Goal: Task Accomplishment & Management: Manage account settings

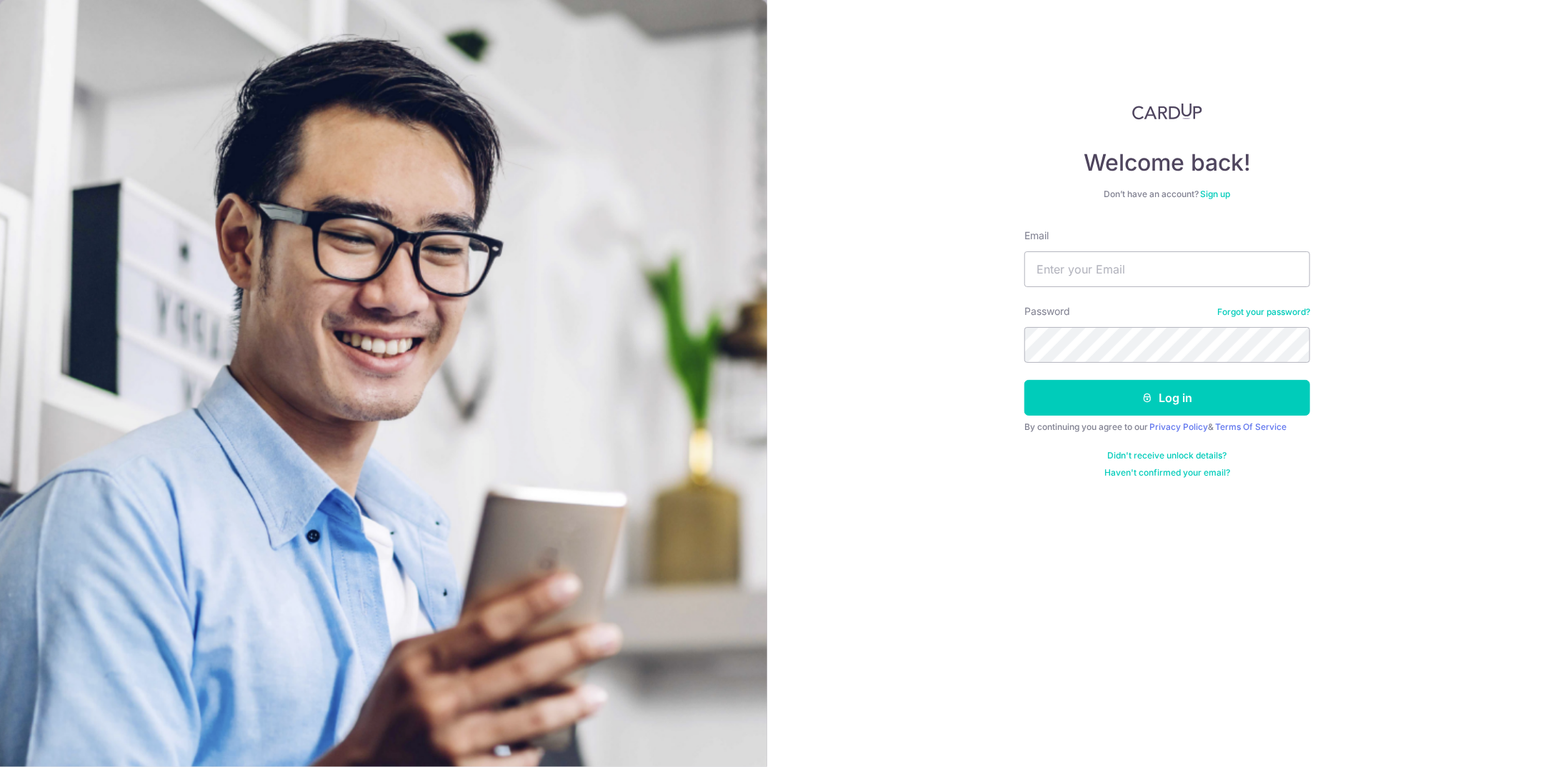
click at [1091, 289] on form "Email Password Forgot your password? Log in By continuing you agree to our Priv…" at bounding box center [1167, 353] width 286 height 250
click at [1100, 267] on input "Email" at bounding box center [1167, 269] width 286 height 36
type input "[EMAIL_ADDRESS][DOMAIN_NAME]"
click at [1024, 380] on button "Log in" at bounding box center [1167, 398] width 286 height 36
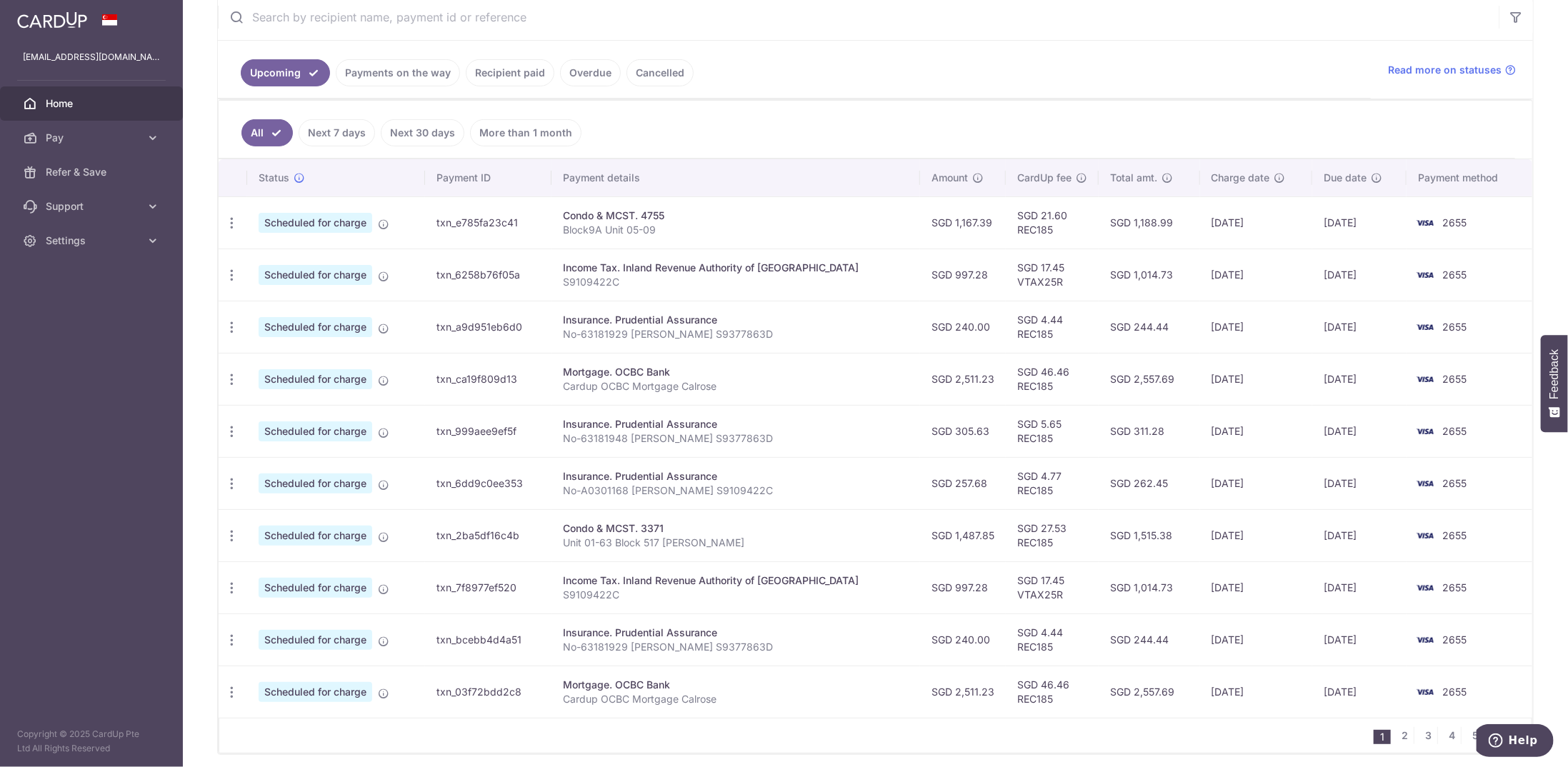
scroll to position [286, 0]
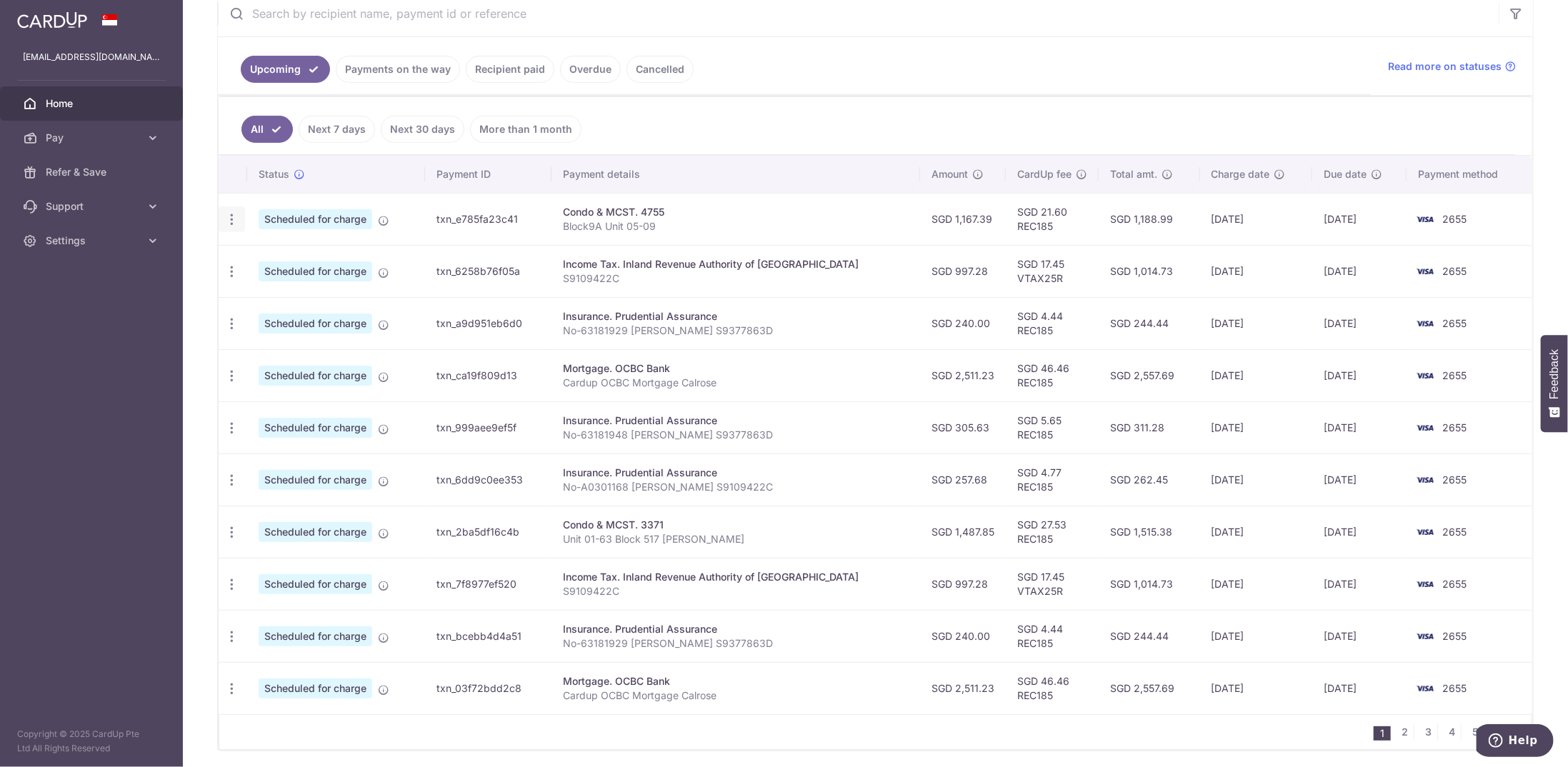
click at [230, 214] on icon "button" at bounding box center [231, 219] width 15 height 15
click at [312, 256] on span "Update payment" at bounding box center [307, 259] width 97 height 17
radio input "true"
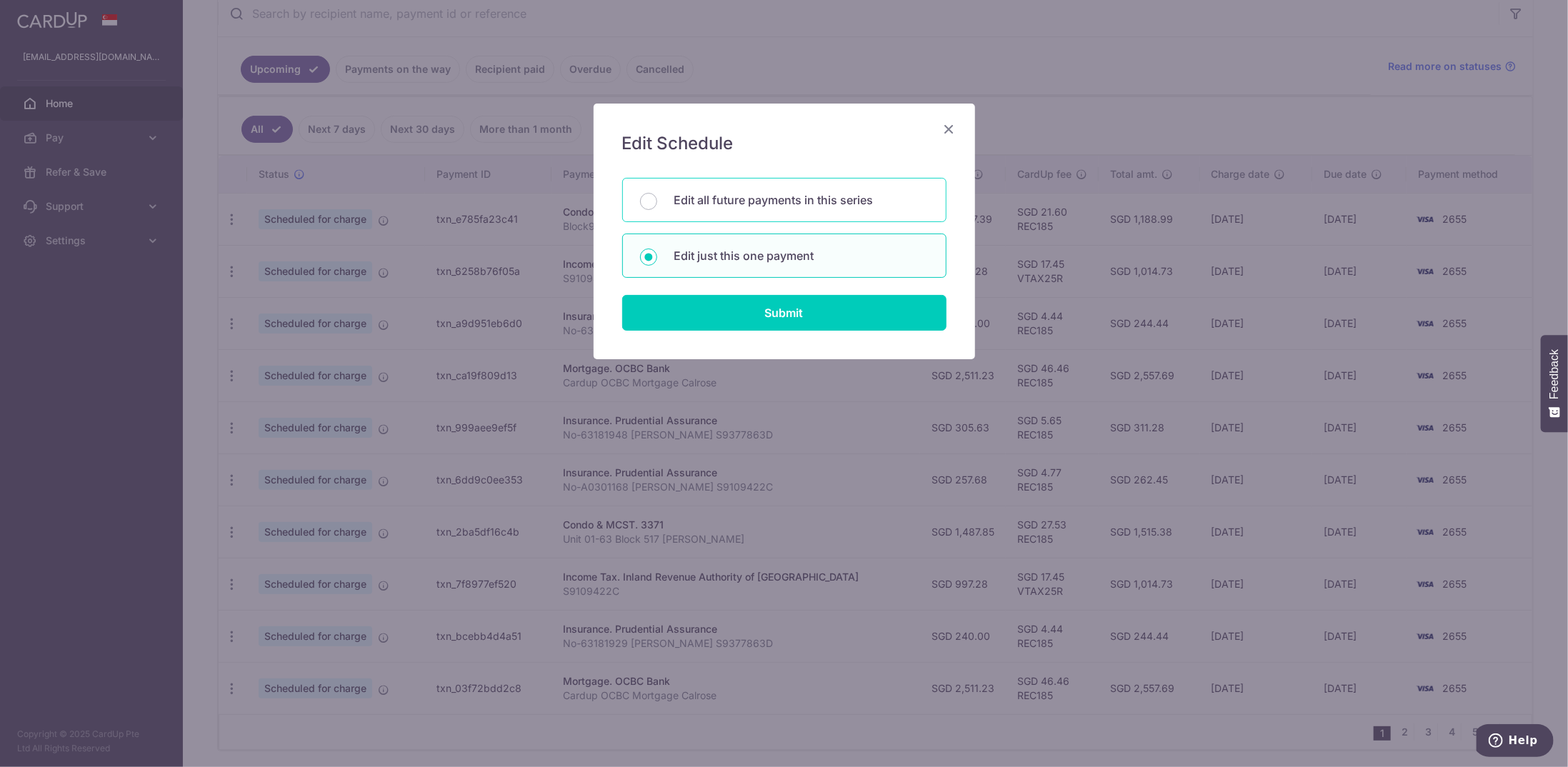
click at [680, 202] on p "Edit all future payments in this series" at bounding box center [801, 200] width 254 height 17
click at [657, 202] on input "Edit all future payments in this series" at bounding box center [649, 202] width 17 height 17
radio input "true"
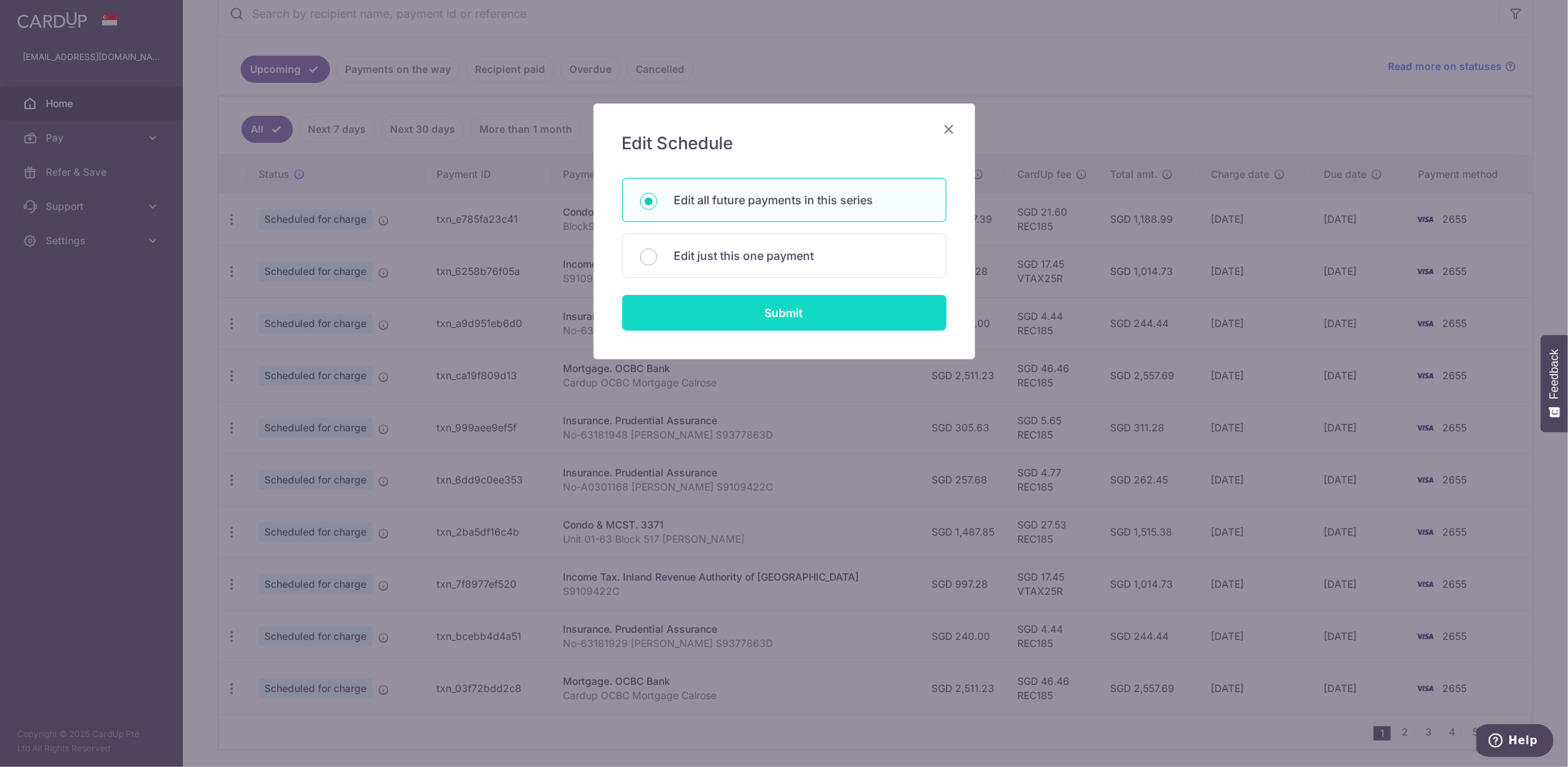
click at [752, 309] on input "Submit" at bounding box center [784, 312] width 325 height 36
radio input "true"
type input "1,167.39"
type input "Block9A Unit 05-09"
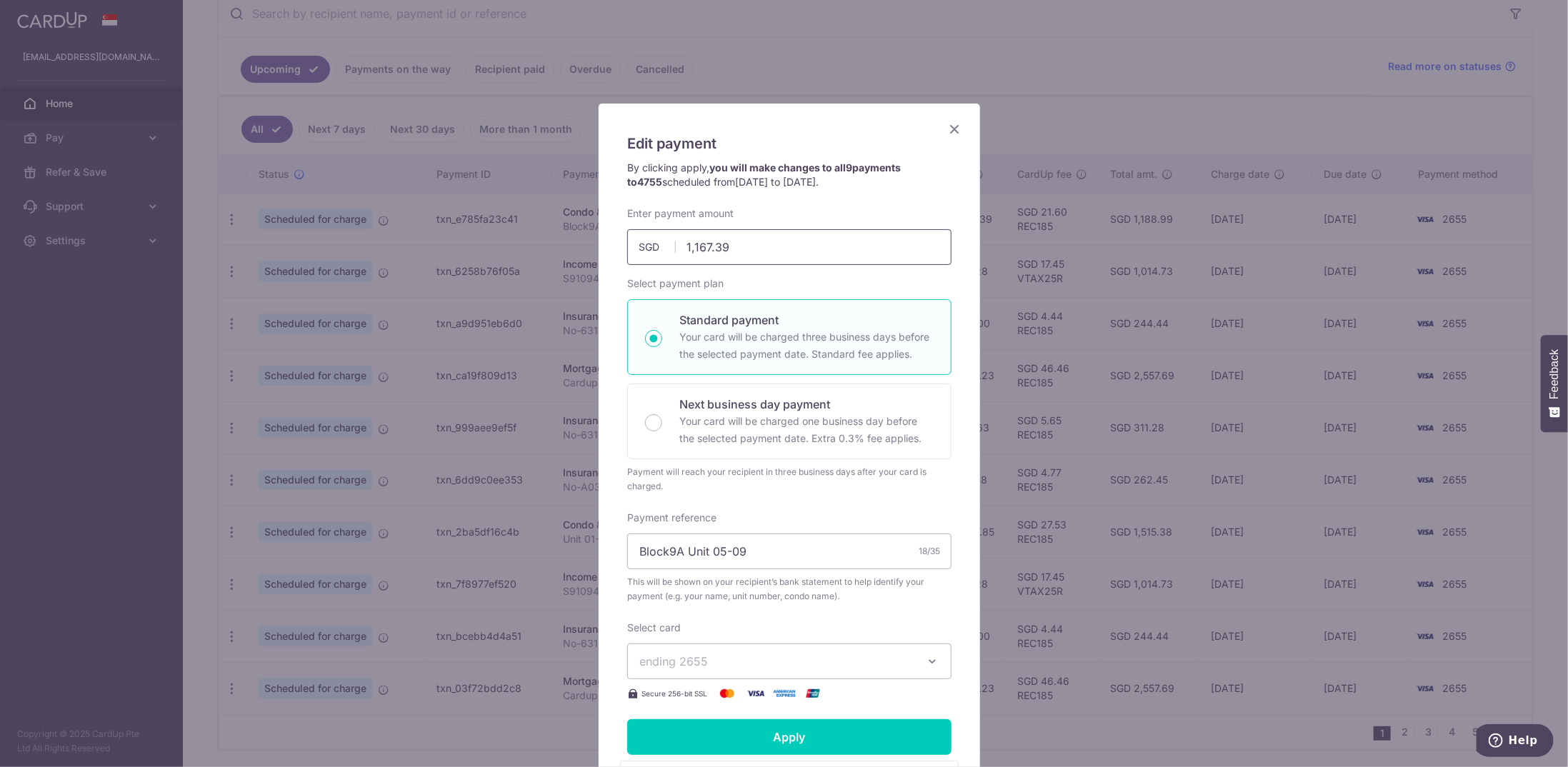
drag, startPoint x: 693, startPoint y: 245, endPoint x: 704, endPoint y: 246, distance: 11.0
click at [704, 246] on input "1,167.39" at bounding box center [790, 247] width 325 height 36
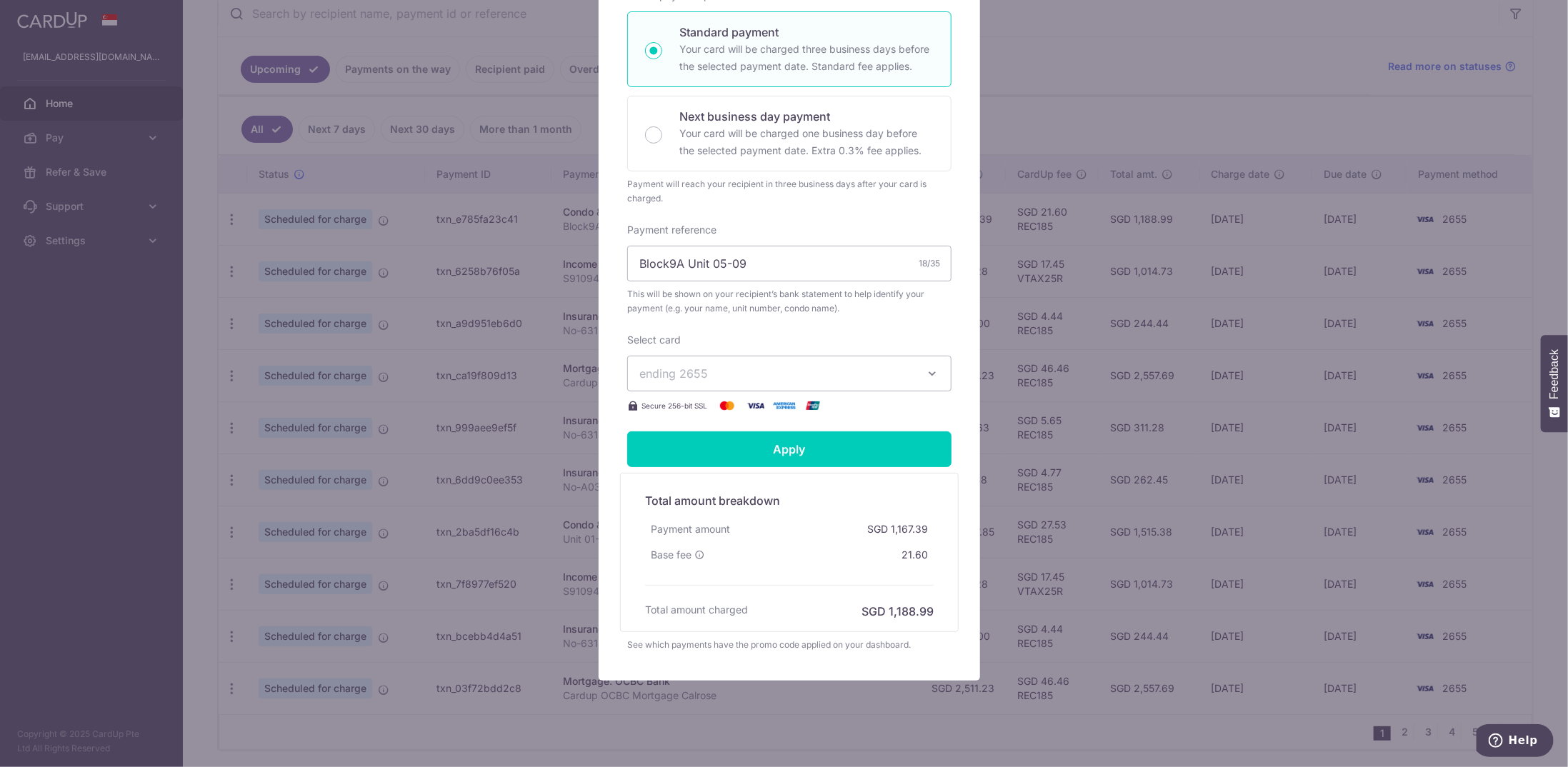
scroll to position [301, 0]
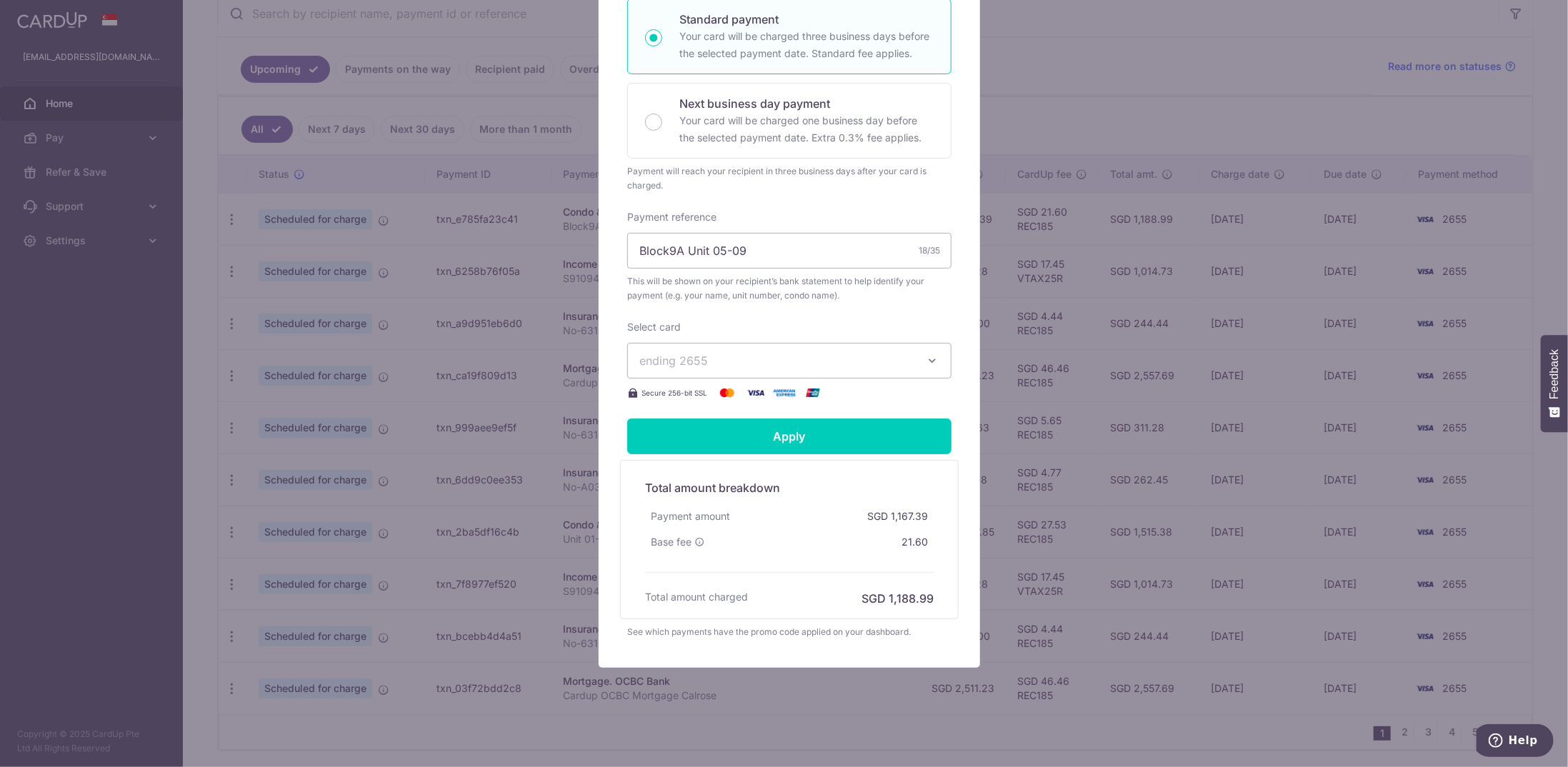
type input "1,196.82"
click at [478, 401] on div "Edit payment By clicking apply, you will make changes to all 9 payments to 4755…" at bounding box center [784, 383] width 1568 height 767
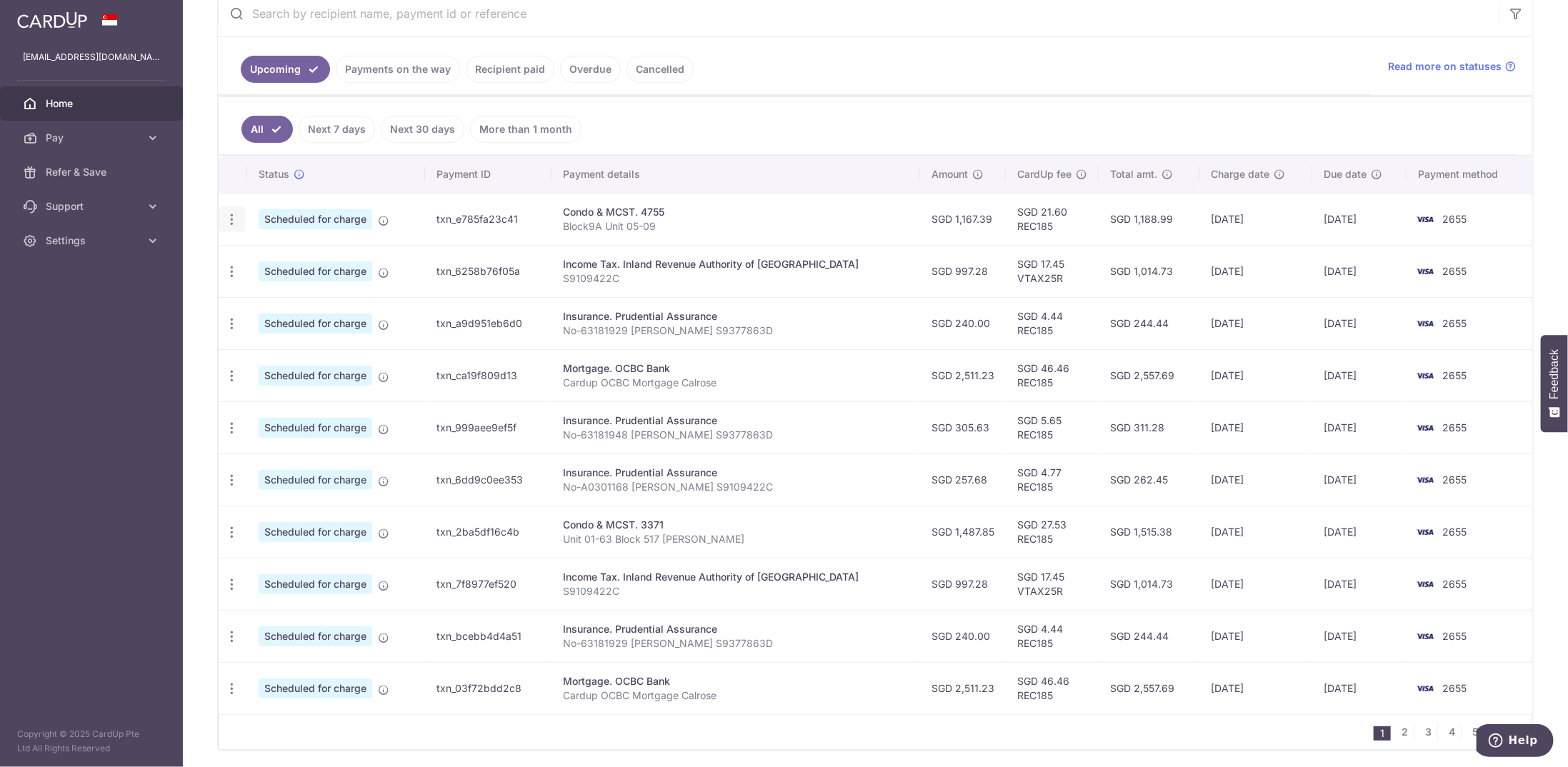
click at [232, 212] on icon "button" at bounding box center [231, 219] width 15 height 15
click at [318, 255] on span "Update payment" at bounding box center [307, 259] width 97 height 17
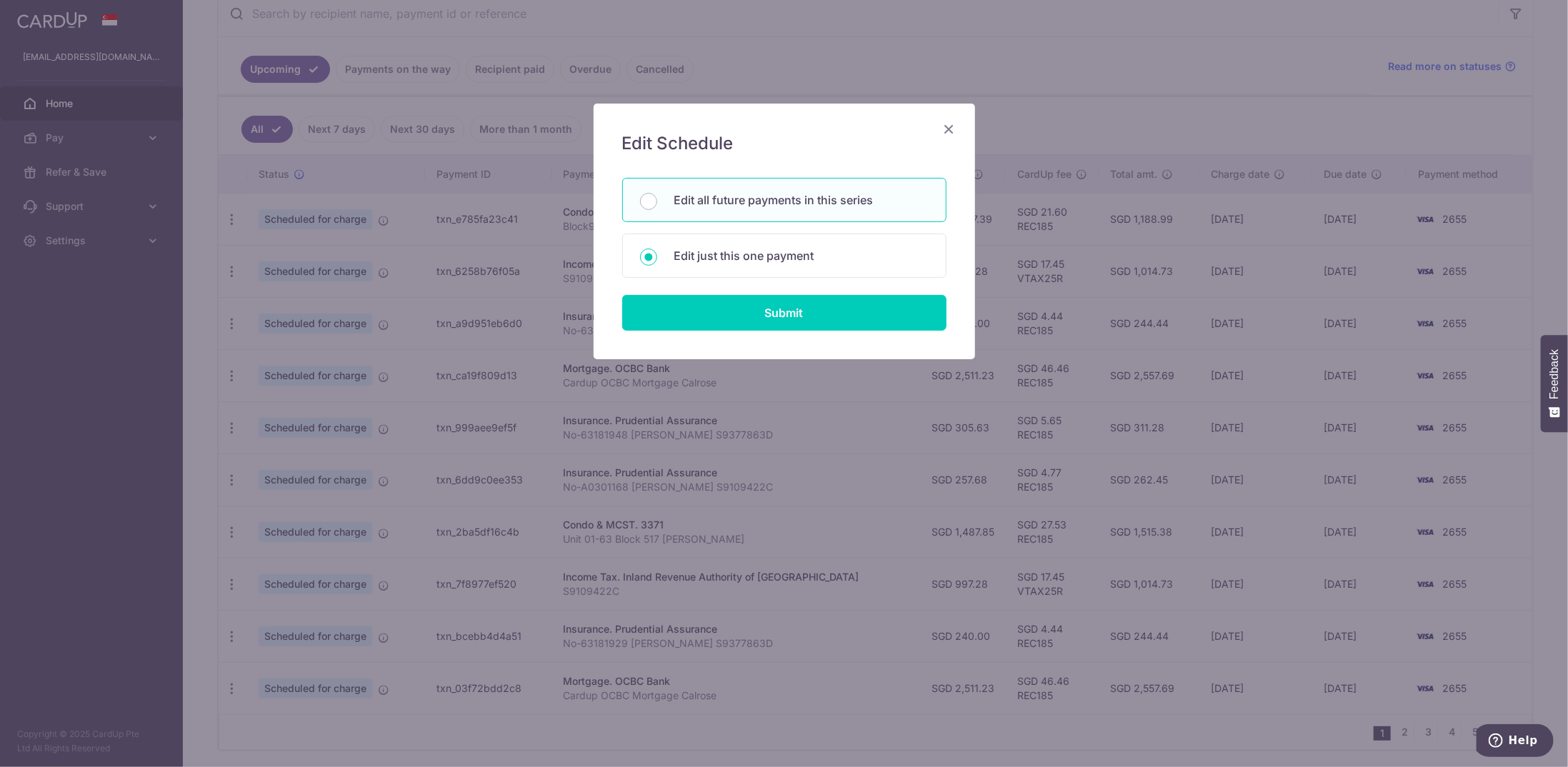
click at [952, 131] on icon "Close" at bounding box center [949, 129] width 17 height 17
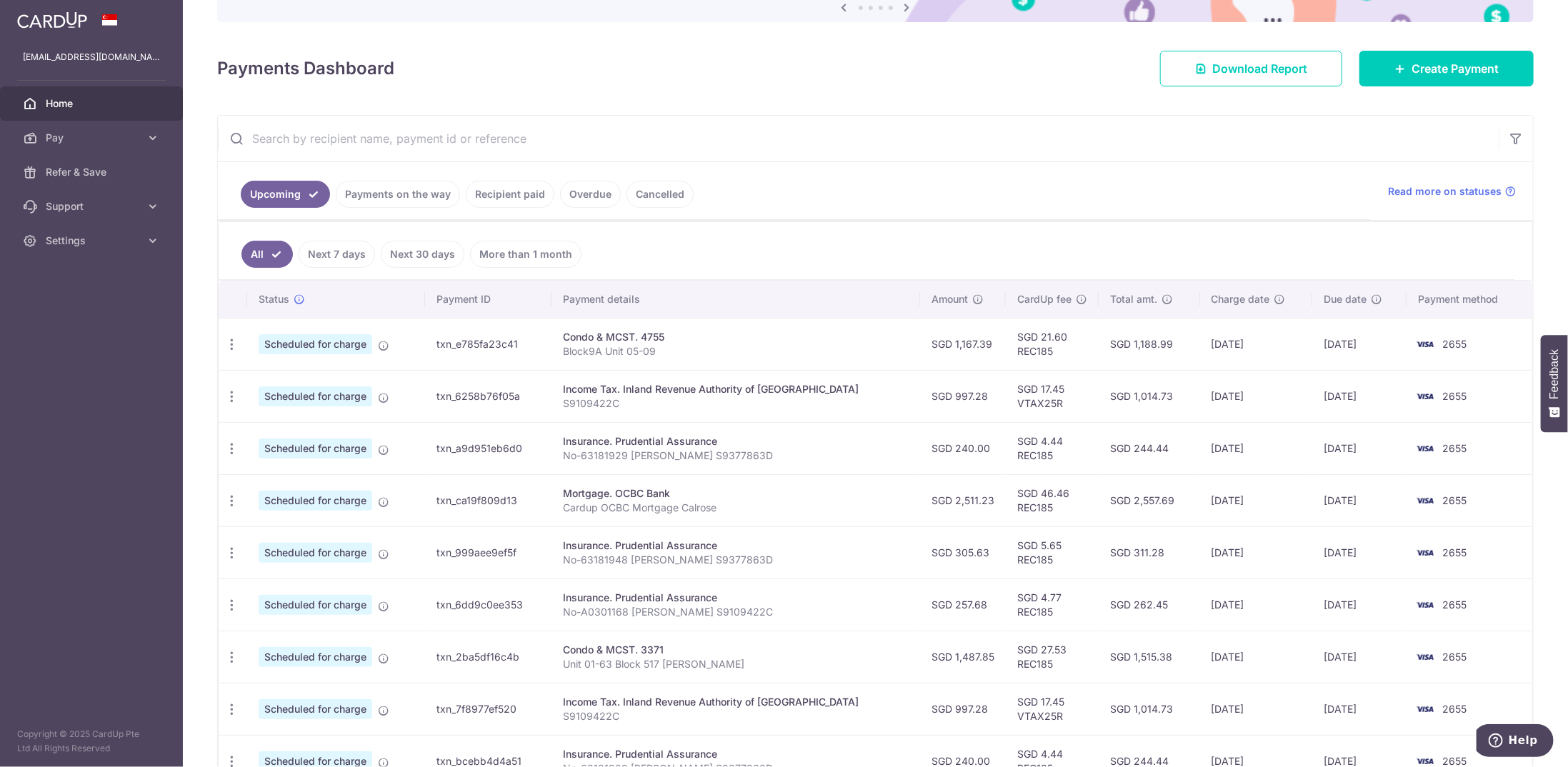
scroll to position [0, 0]
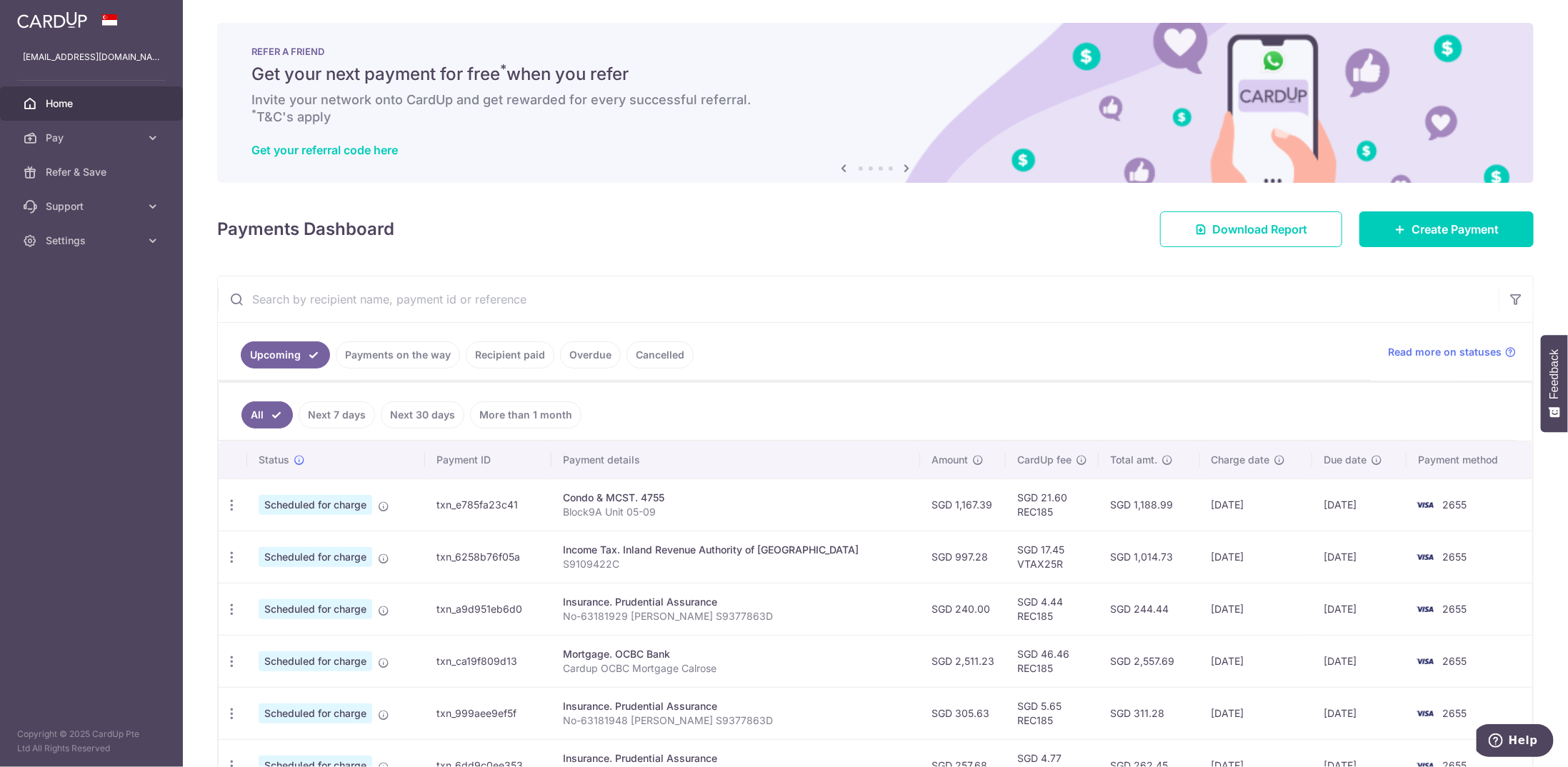
click at [363, 293] on input "text" at bounding box center [859, 299] width 1281 height 45
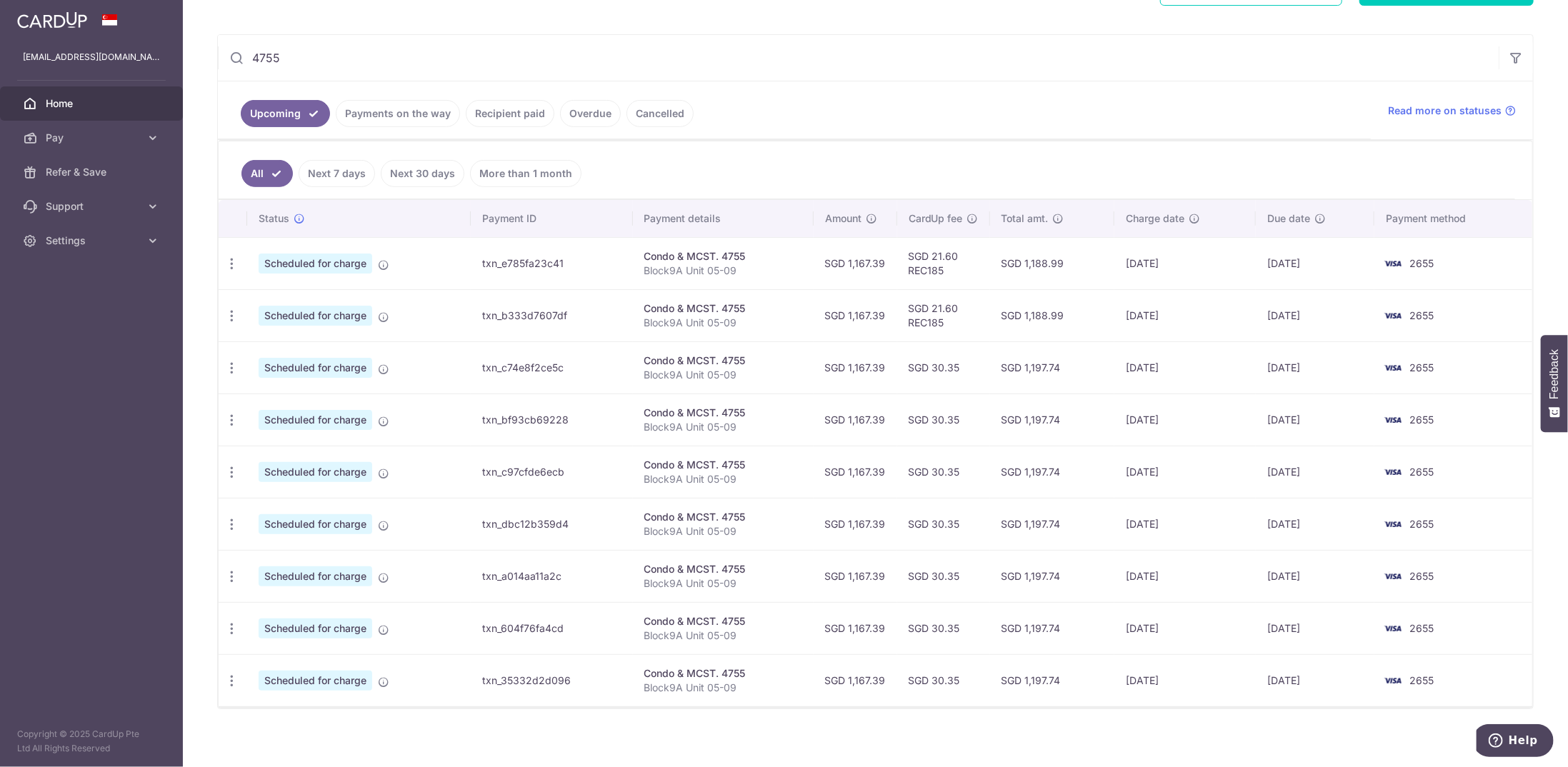
scroll to position [243, 0]
type input "4755"
click at [230, 256] on icon "button" at bounding box center [231, 263] width 15 height 15
click at [295, 299] on span "Update payment" at bounding box center [307, 303] width 97 height 17
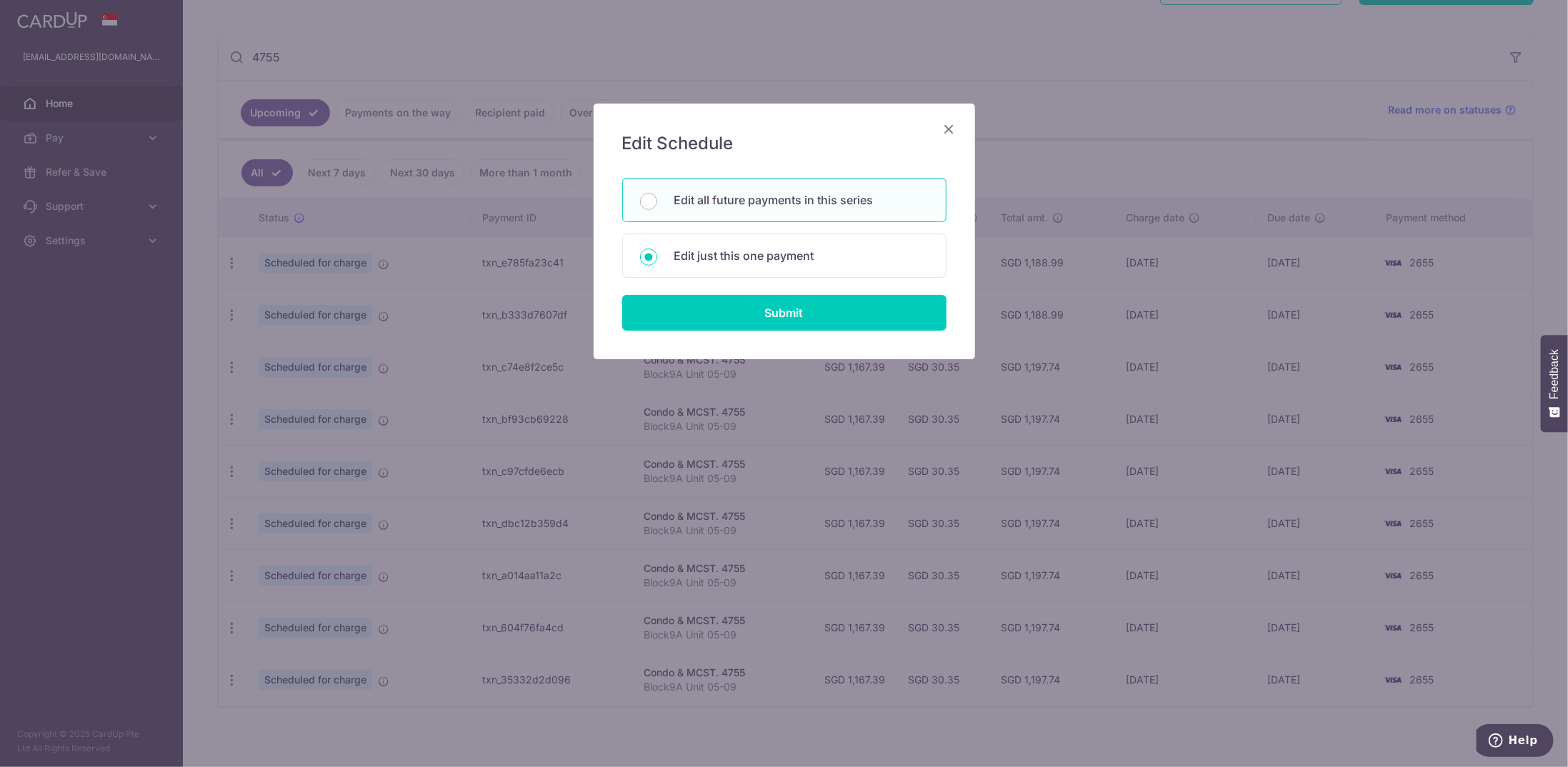
click at [665, 186] on div "Edit all future payments in this series" at bounding box center [784, 200] width 325 height 45
radio input "true"
click at [710, 313] on input "Submit" at bounding box center [784, 312] width 325 height 36
type input "1,167.39"
radio input "true"
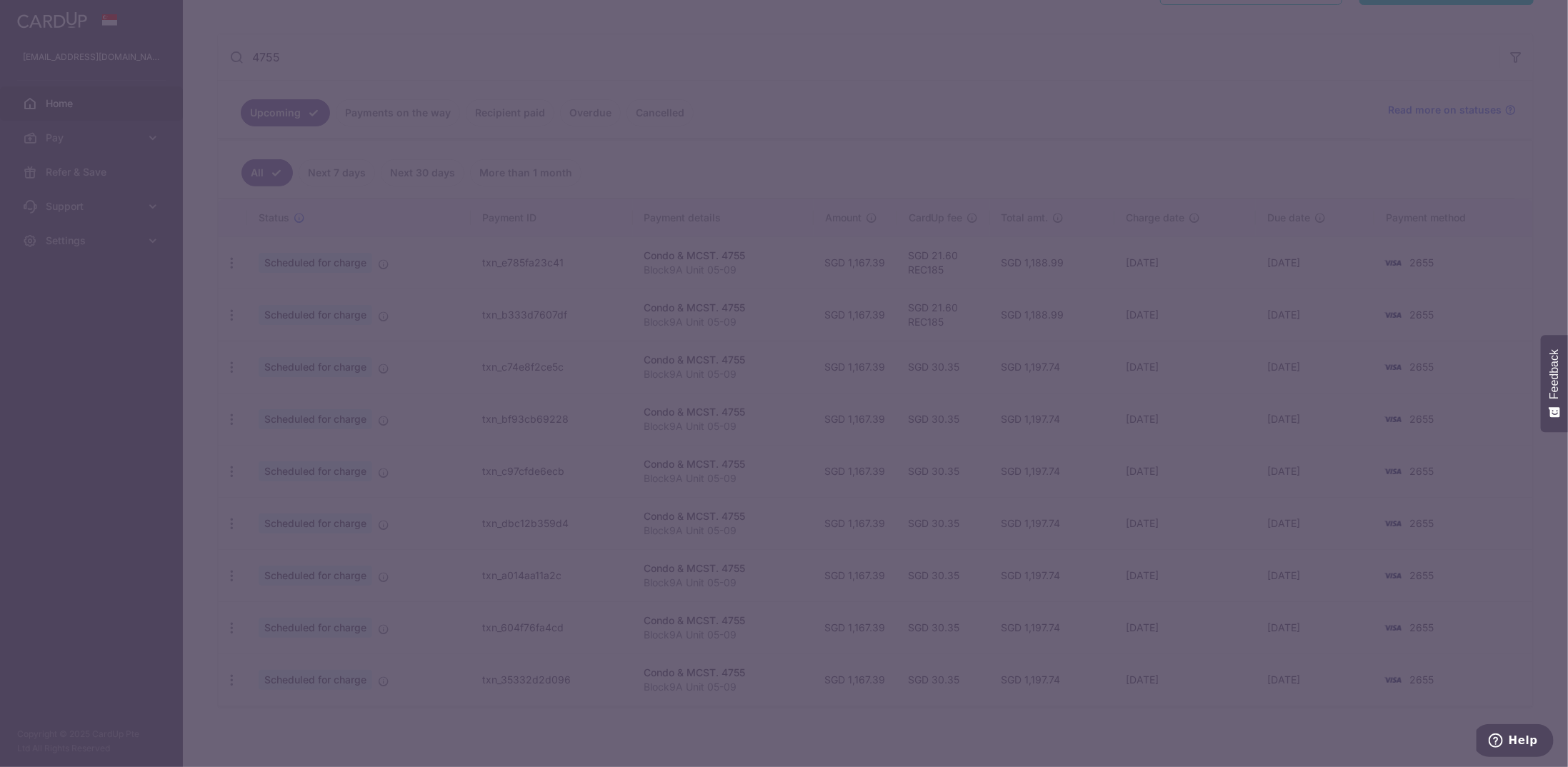
scroll to position [0, 0]
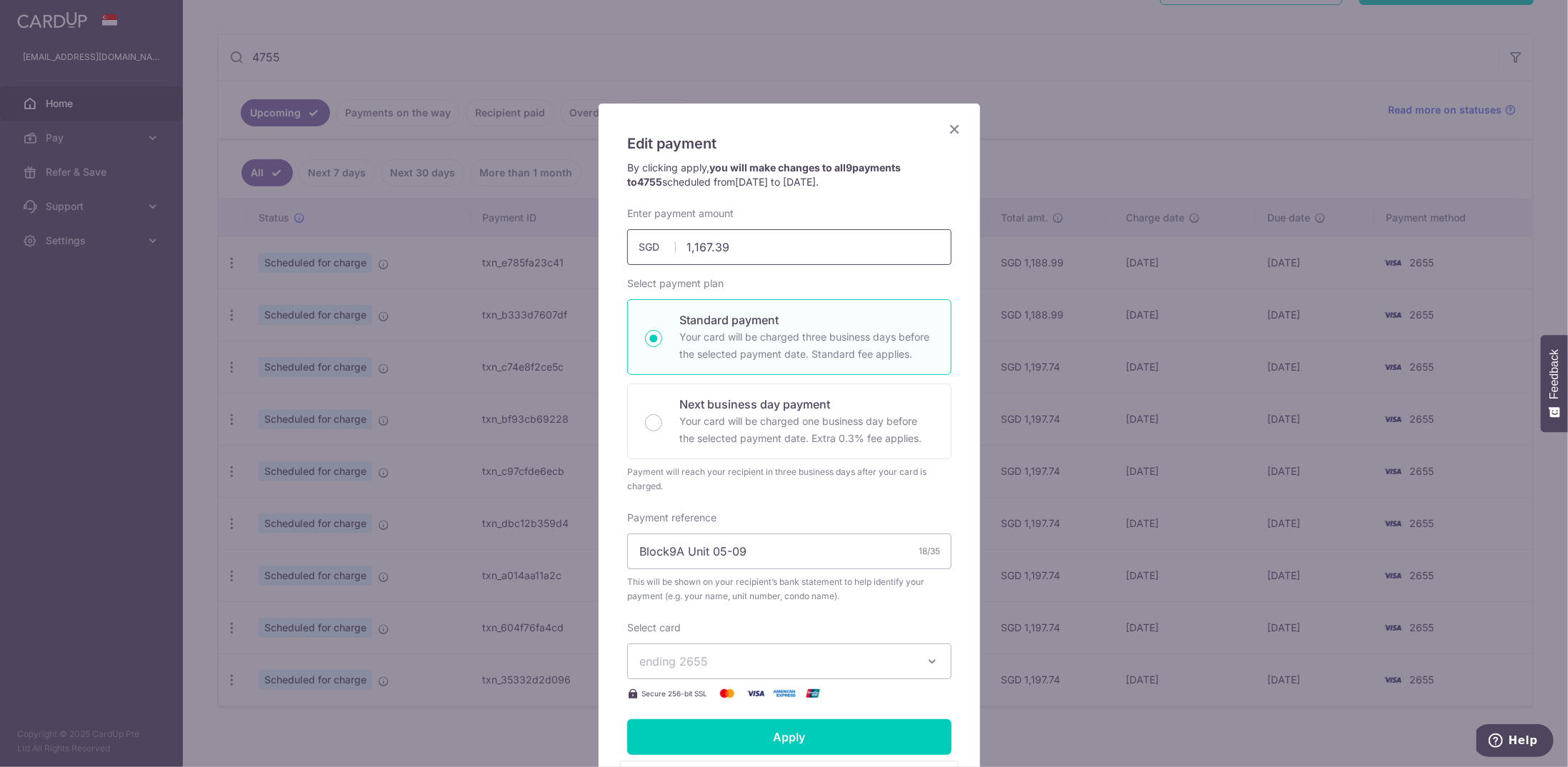
drag, startPoint x: 689, startPoint y: 245, endPoint x: 706, endPoint y: 248, distance: 17.3
click at [706, 248] on input "1,167.39" at bounding box center [790, 247] width 325 height 36
click at [692, 258] on input "1,167.39" at bounding box center [790, 247] width 325 height 36
drag, startPoint x: 688, startPoint y: 246, endPoint x: 704, endPoint y: 246, distance: 16.0
click at [704, 246] on input "1,167.39" at bounding box center [790, 247] width 325 height 36
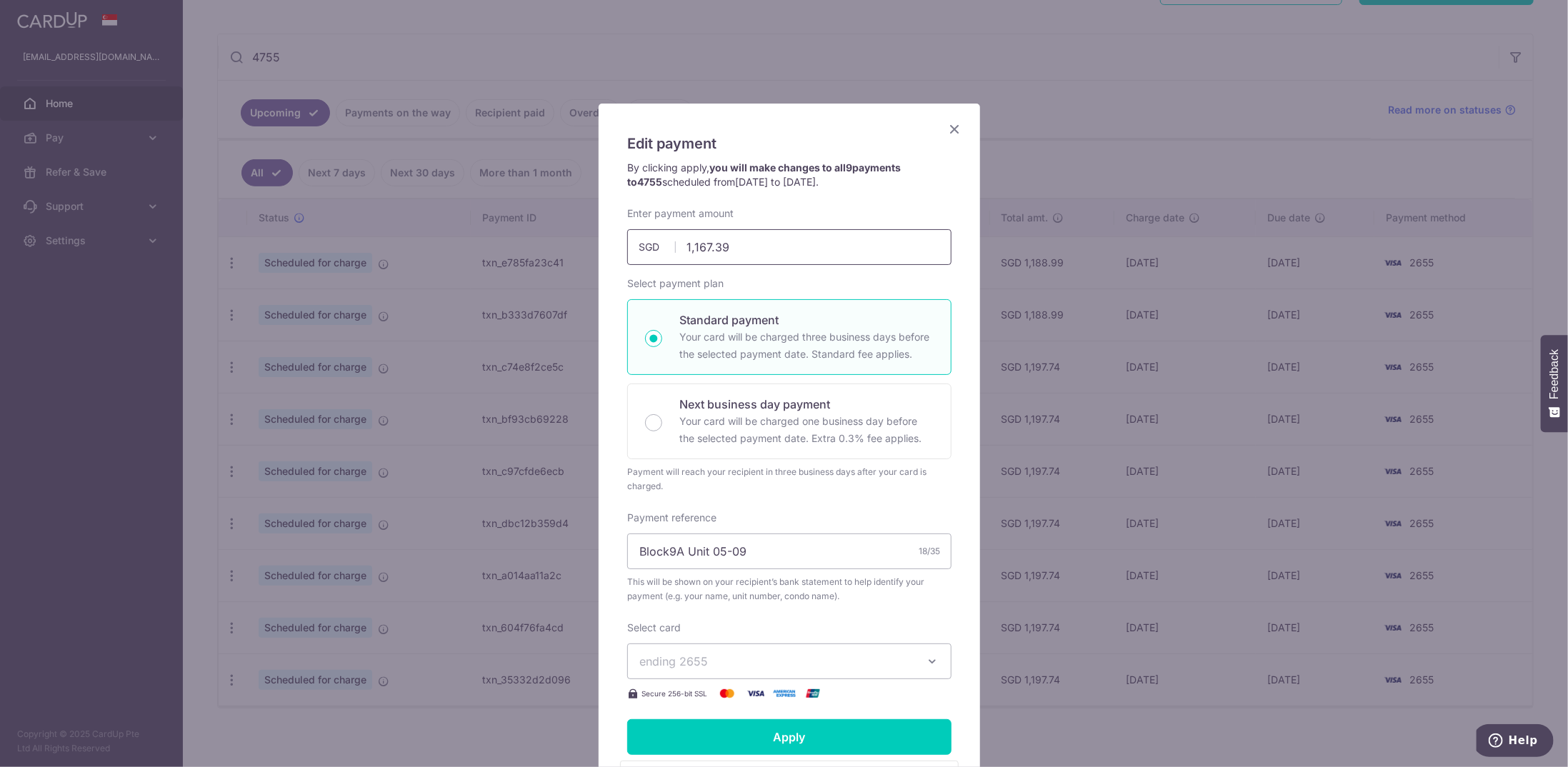
click at [701, 247] on input "1,167.39" at bounding box center [790, 247] width 325 height 36
click at [692, 251] on input "1,167.39" at bounding box center [790, 247] width 325 height 36
drag, startPoint x: 694, startPoint y: 246, endPoint x: 704, endPoint y: 247, distance: 10.0
click at [704, 247] on input "1,167.39" at bounding box center [790, 247] width 325 height 36
drag, startPoint x: 712, startPoint y: 243, endPoint x: 748, endPoint y: 256, distance: 38.3
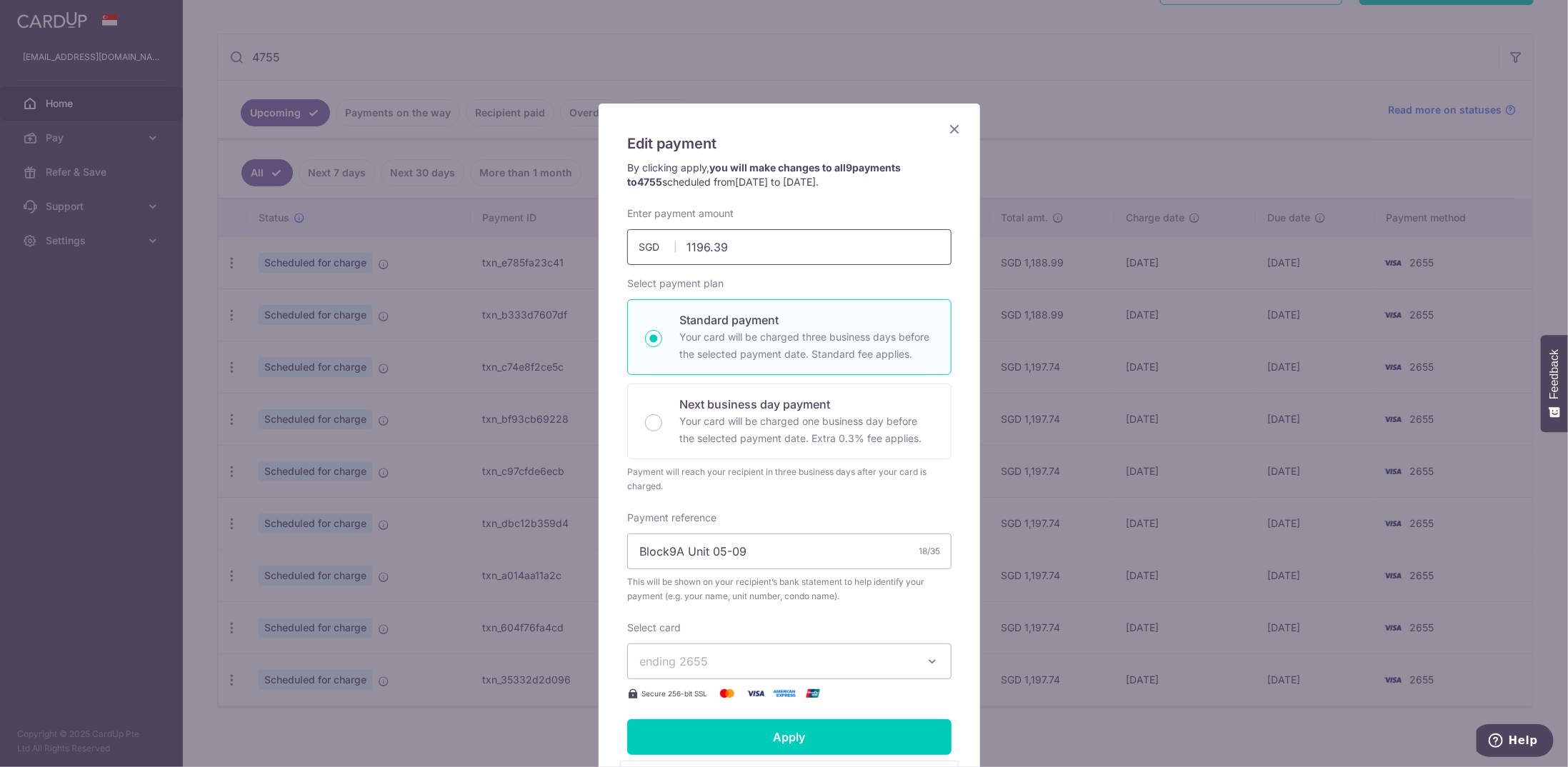
click at [748, 256] on input "1196.39" at bounding box center [790, 247] width 325 height 36
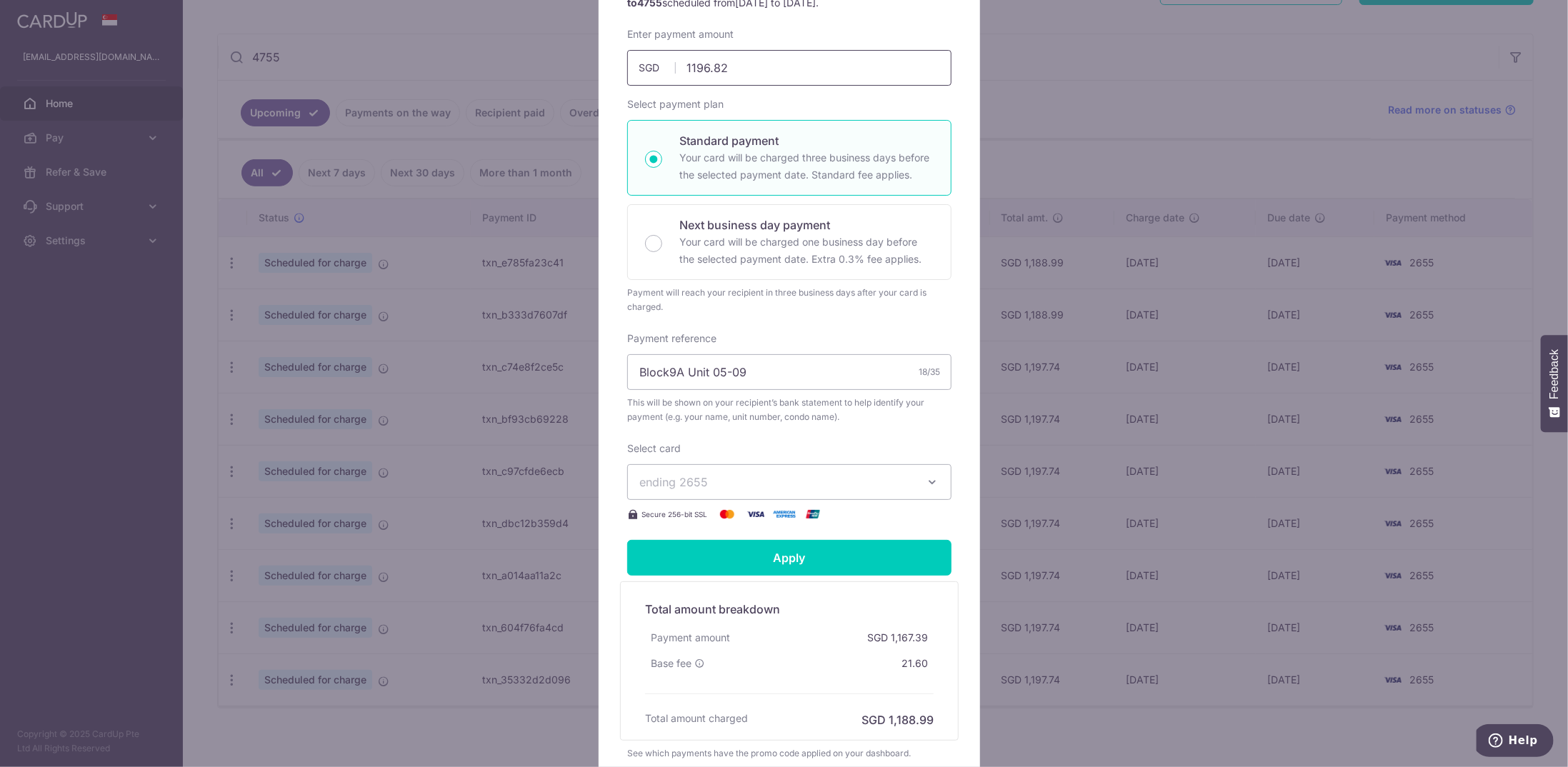
scroll to position [215, 0]
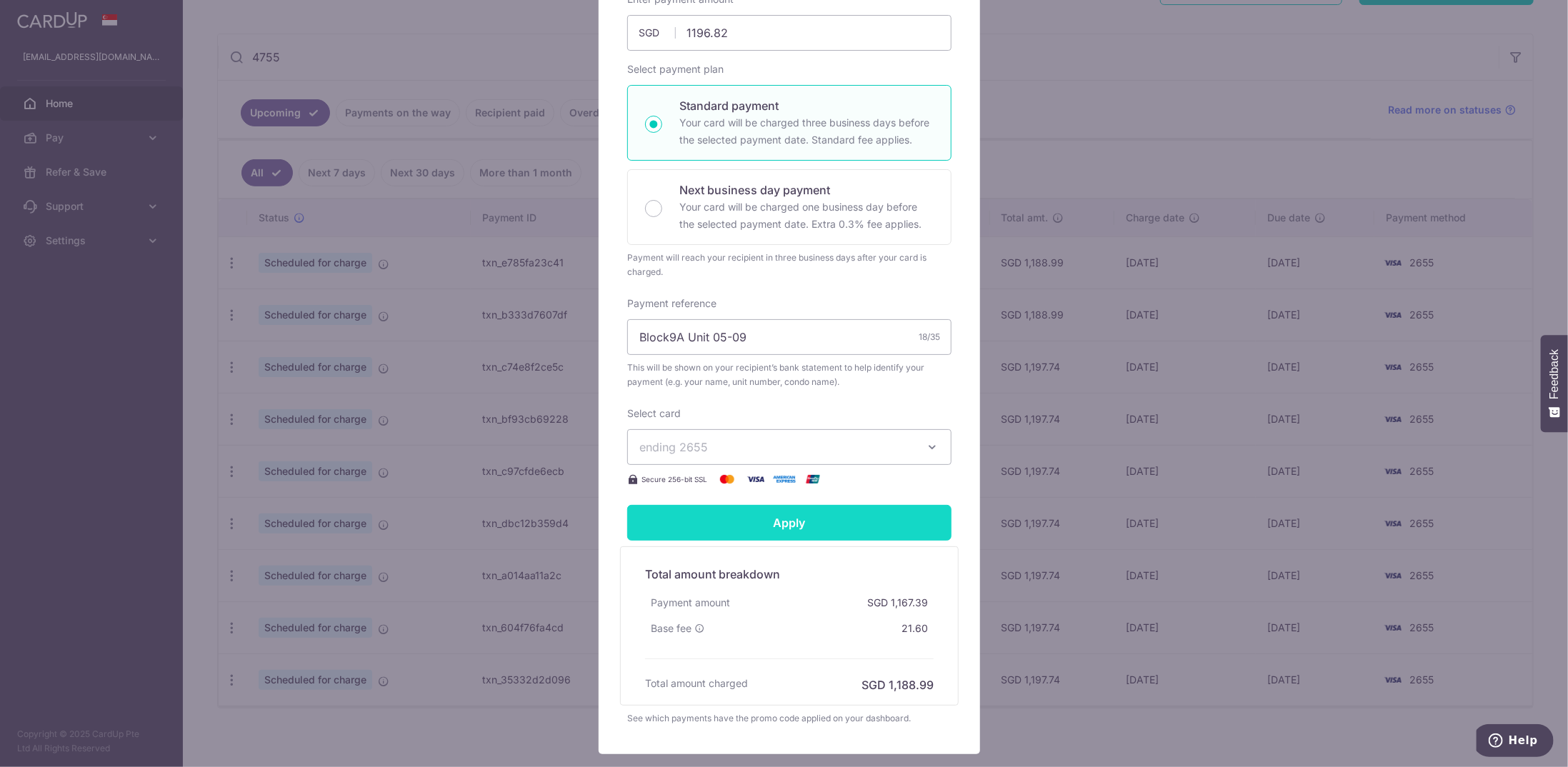
type input "1,196.82"
click at [787, 518] on input "Apply" at bounding box center [790, 523] width 325 height 36
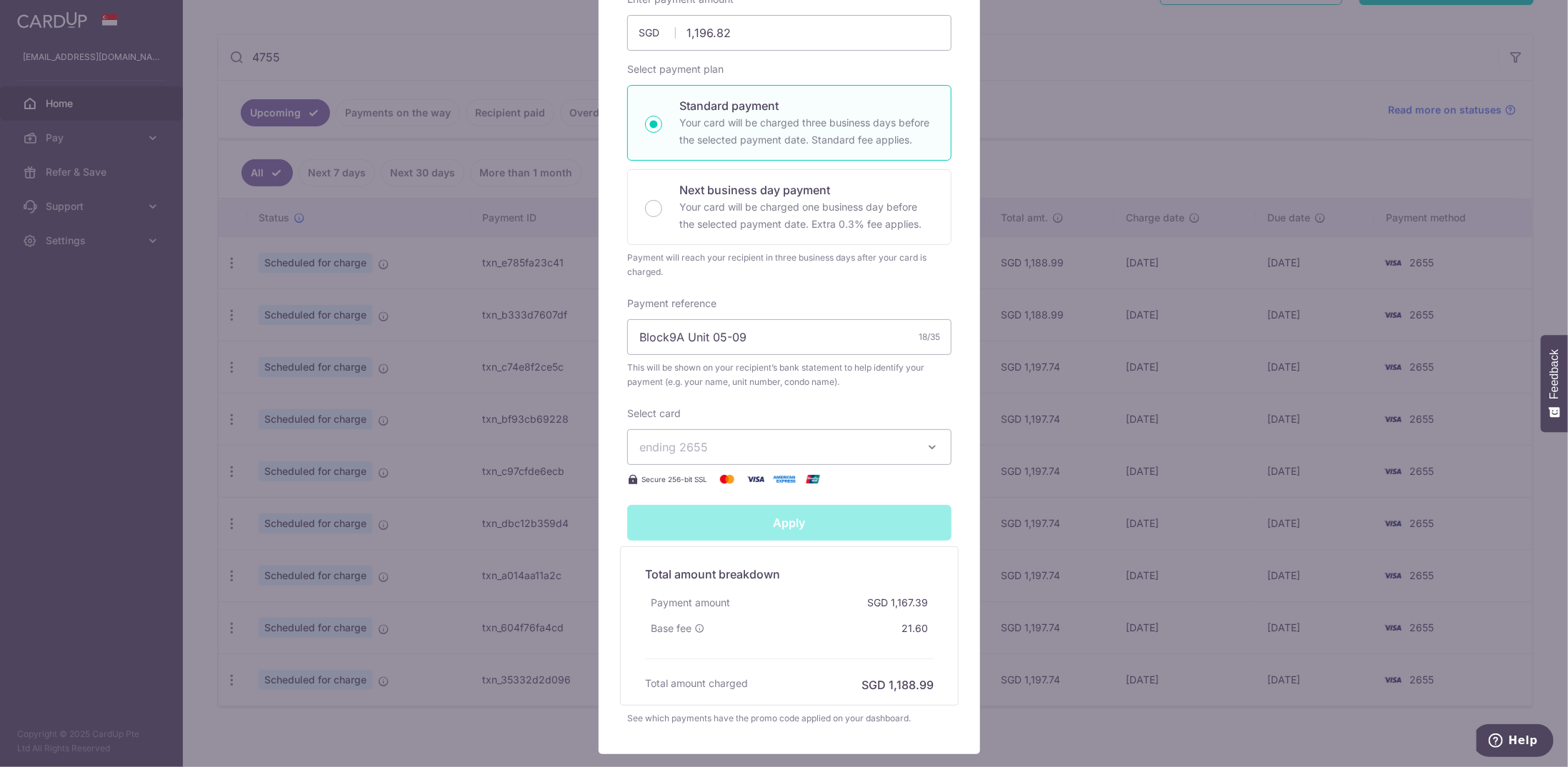
type input "Successfully Applied"
click at [1110, 366] on div "Edit payment By clicking apply, you will make changes to all 9 payments to 4755…" at bounding box center [784, 383] width 1568 height 767
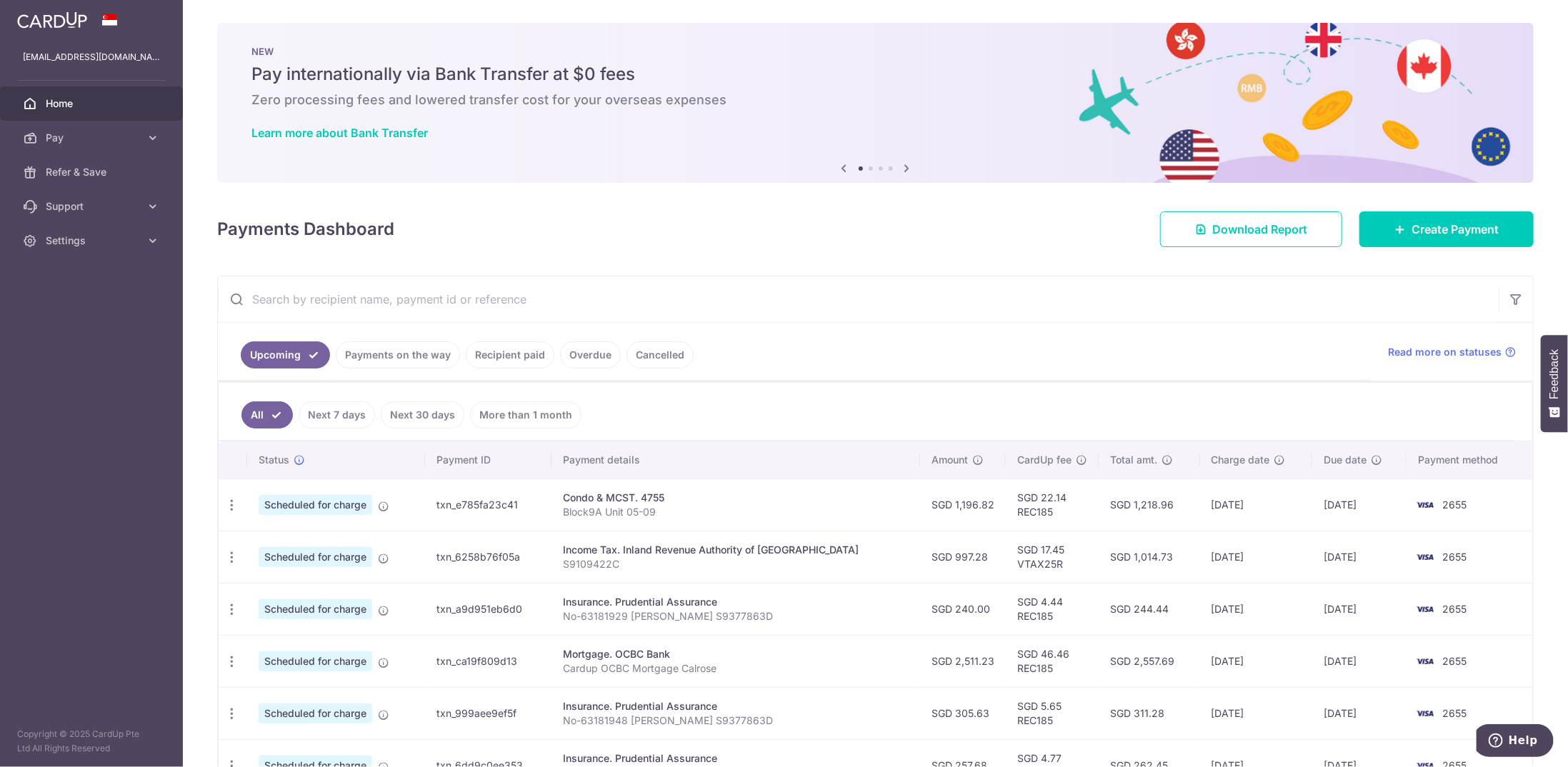
click at [382, 291] on input "text" at bounding box center [859, 299] width 1281 height 45
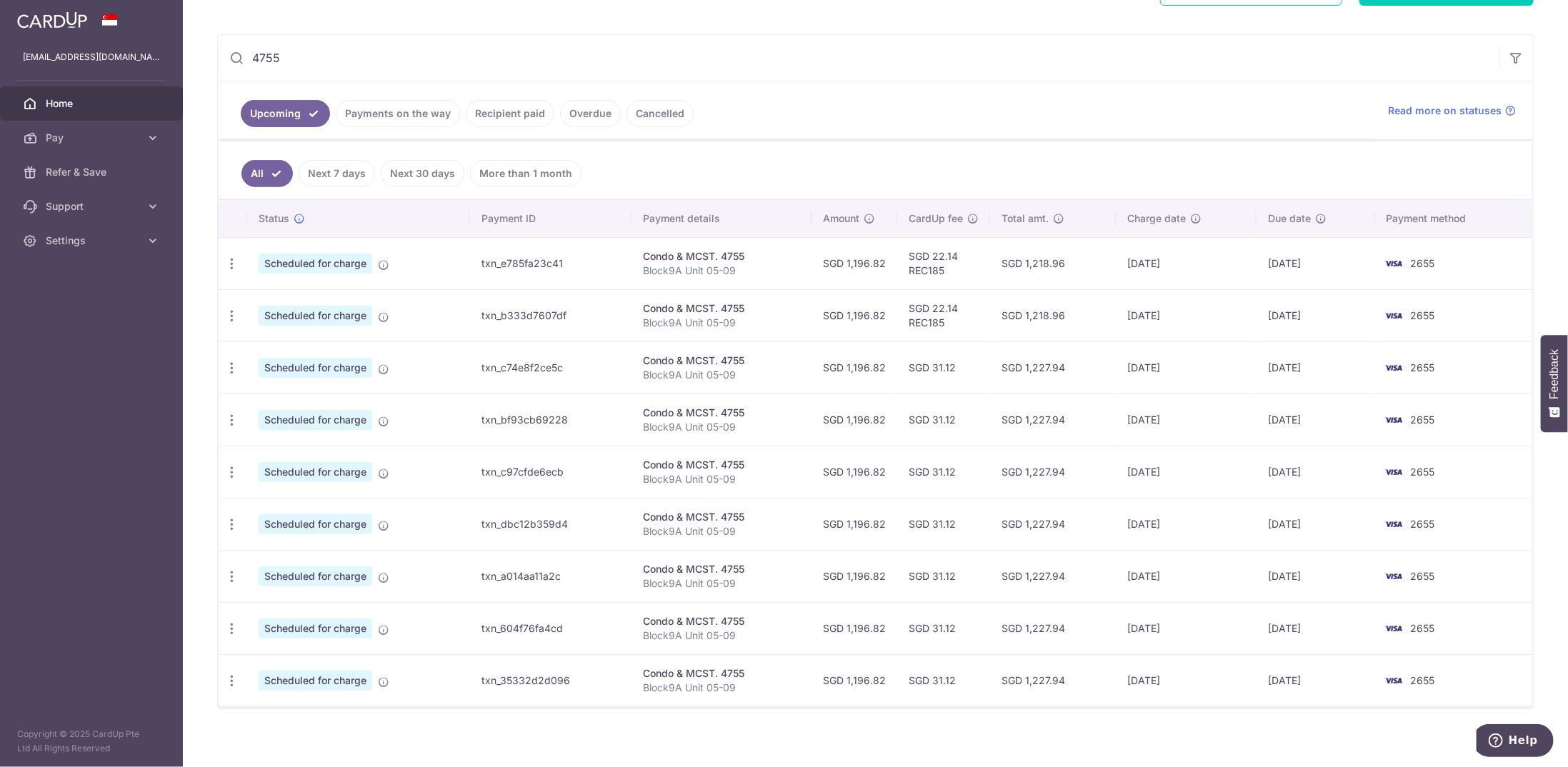
scroll to position [243, 0]
type input "4755"
click at [232, 271] on icon "button" at bounding box center [231, 263] width 15 height 15
click at [284, 403] on span "Update payment" at bounding box center [307, 407] width 97 height 17
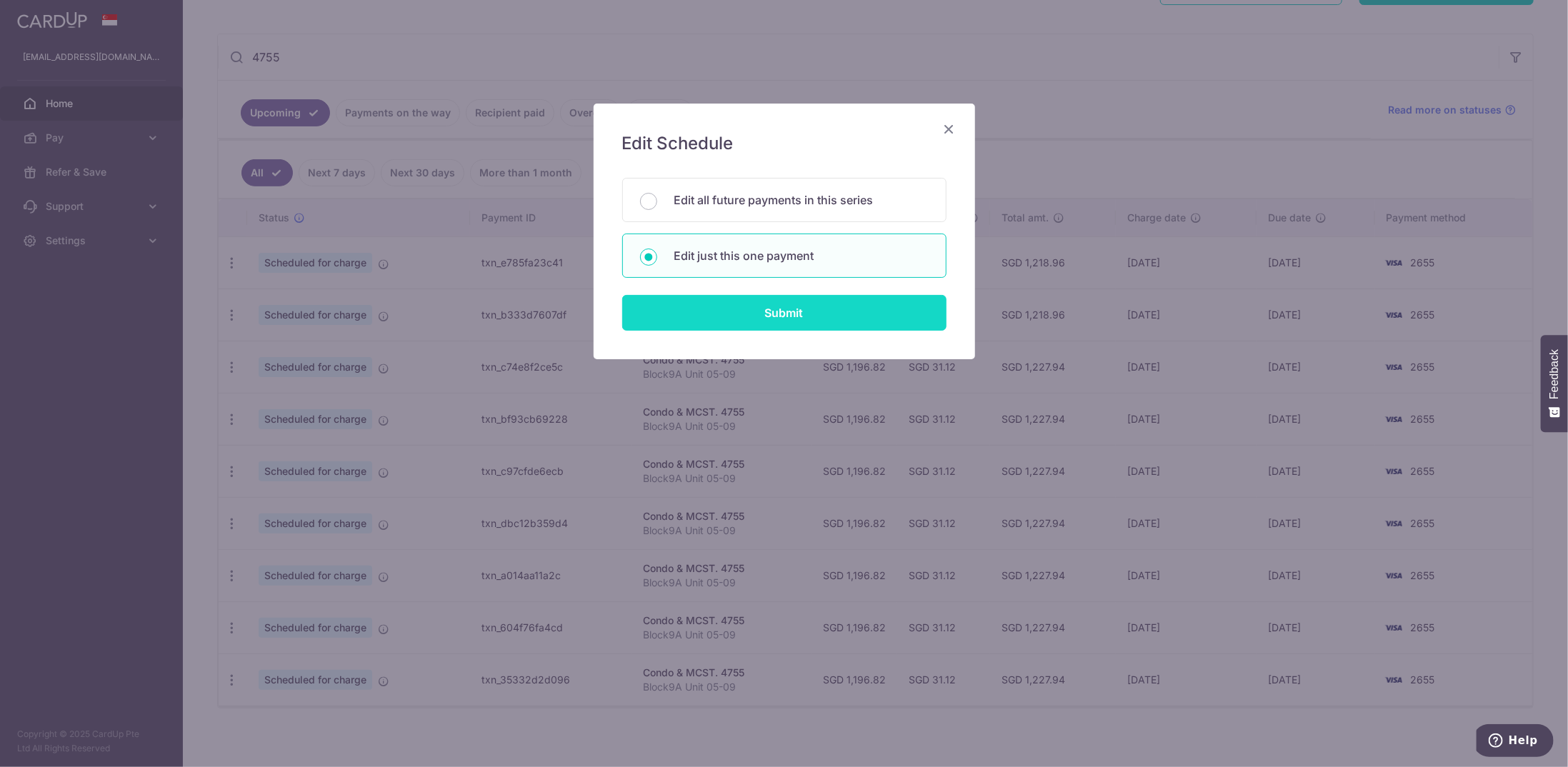
click at [709, 308] on input "Submit" at bounding box center [784, 312] width 325 height 36
radio input "true"
type input "1,196.82"
type input "17/03/2026"
type input "Block9A Unit 05-09"
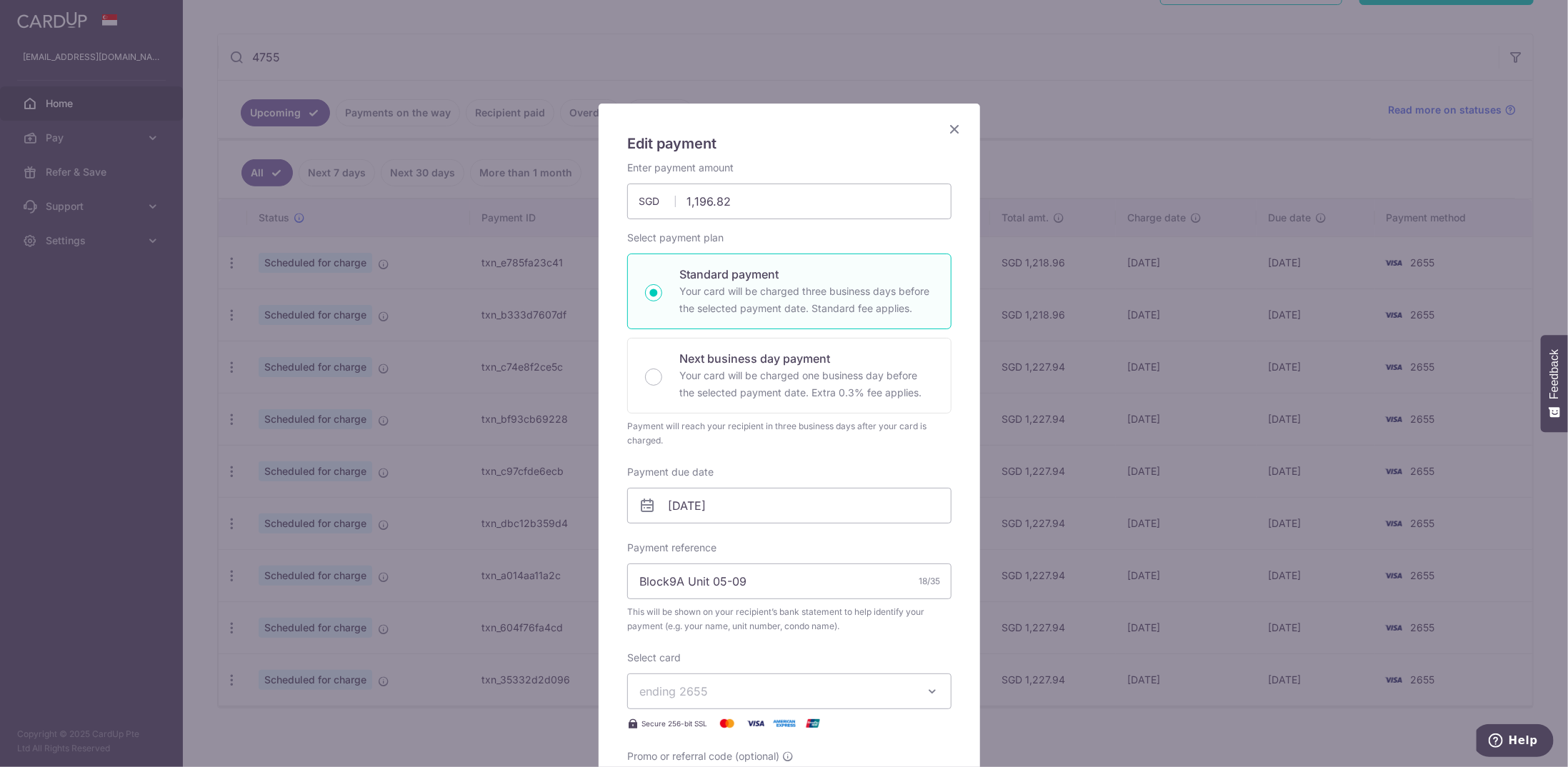
scroll to position [357, 0]
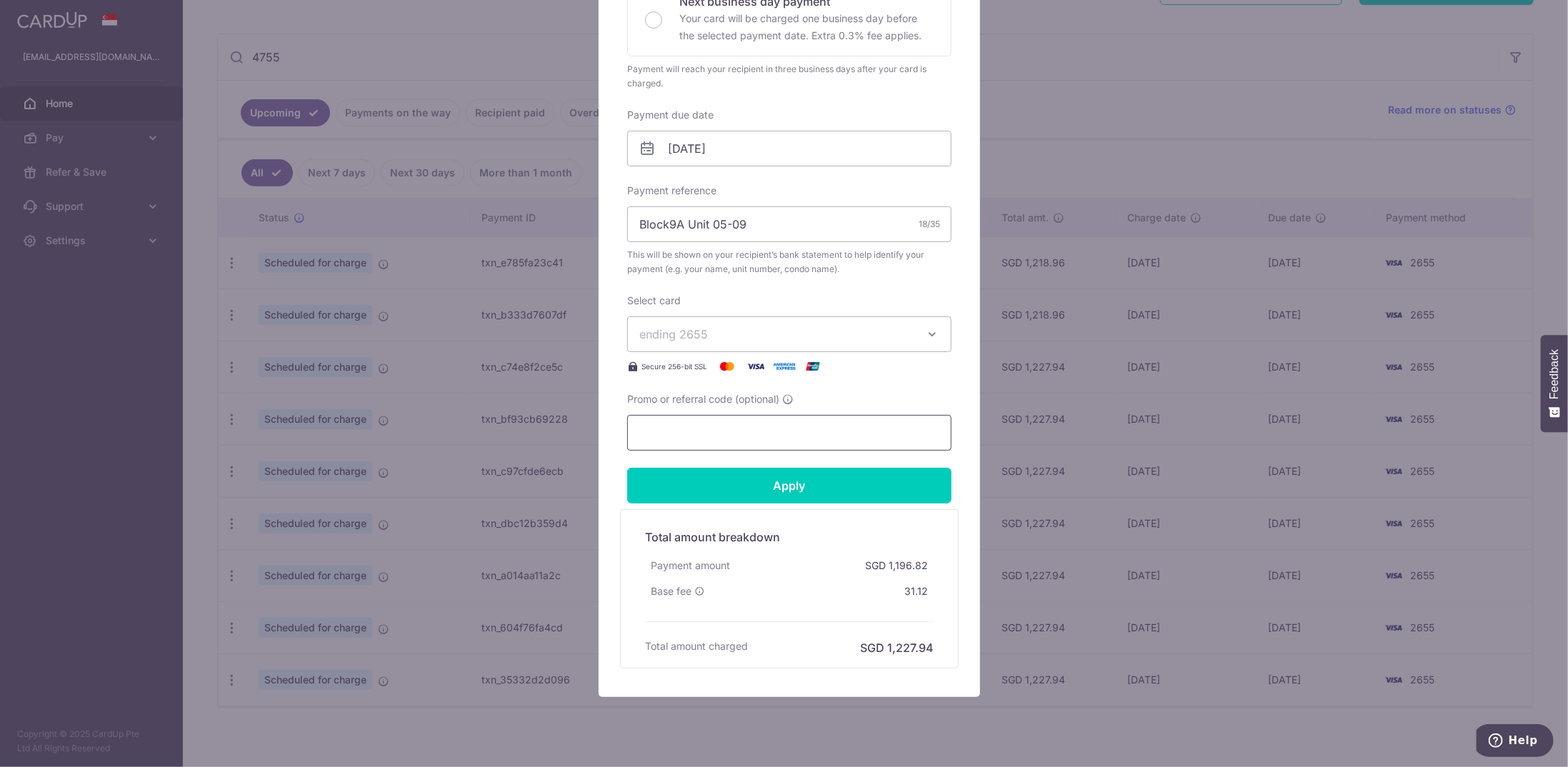
click at [716, 435] on input "Promo or referral code (optional)" at bounding box center [790, 433] width 325 height 36
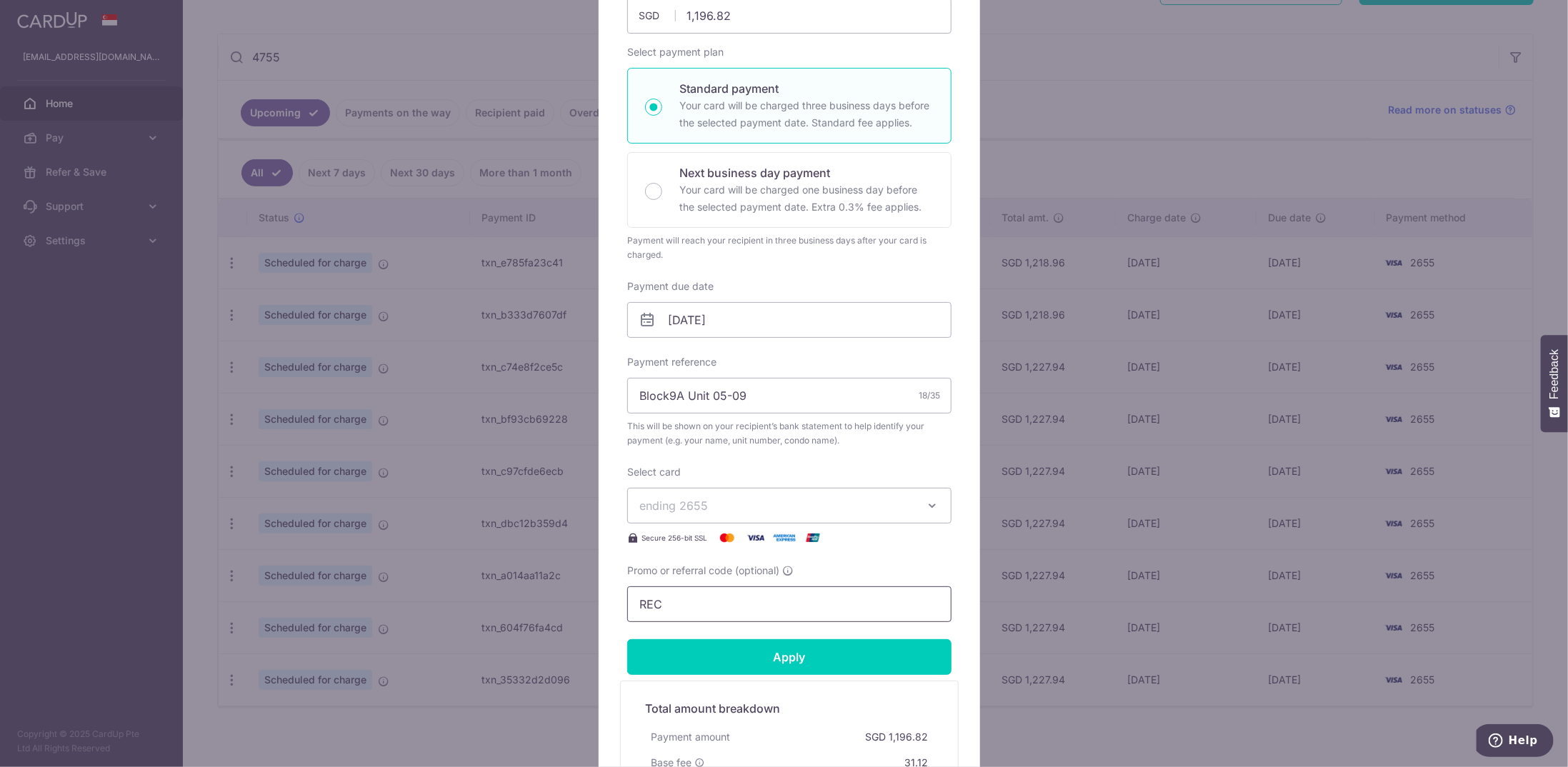
scroll to position [0, 0]
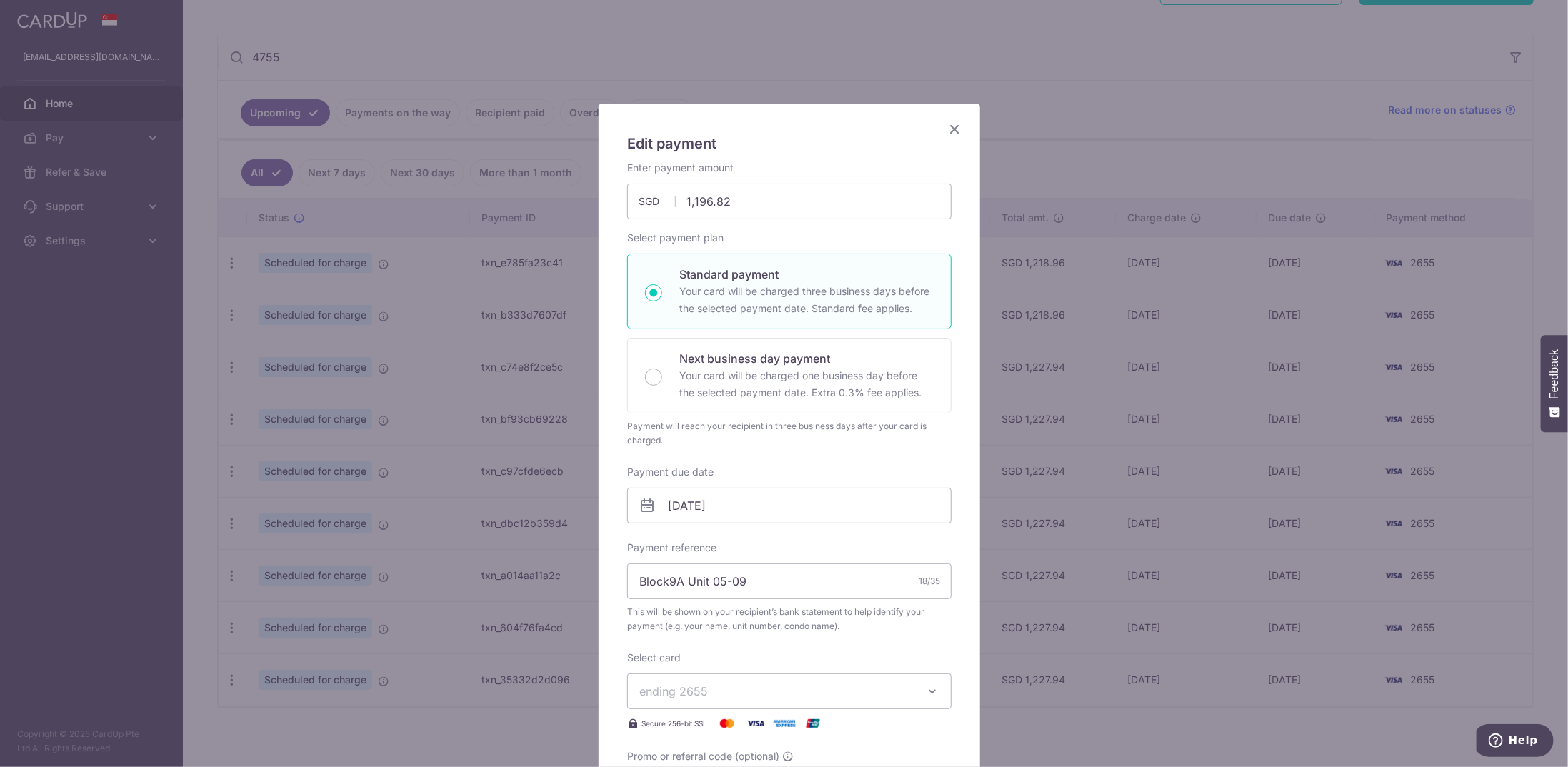
type input "REC"
click at [946, 123] on icon "Close" at bounding box center [955, 129] width 17 height 17
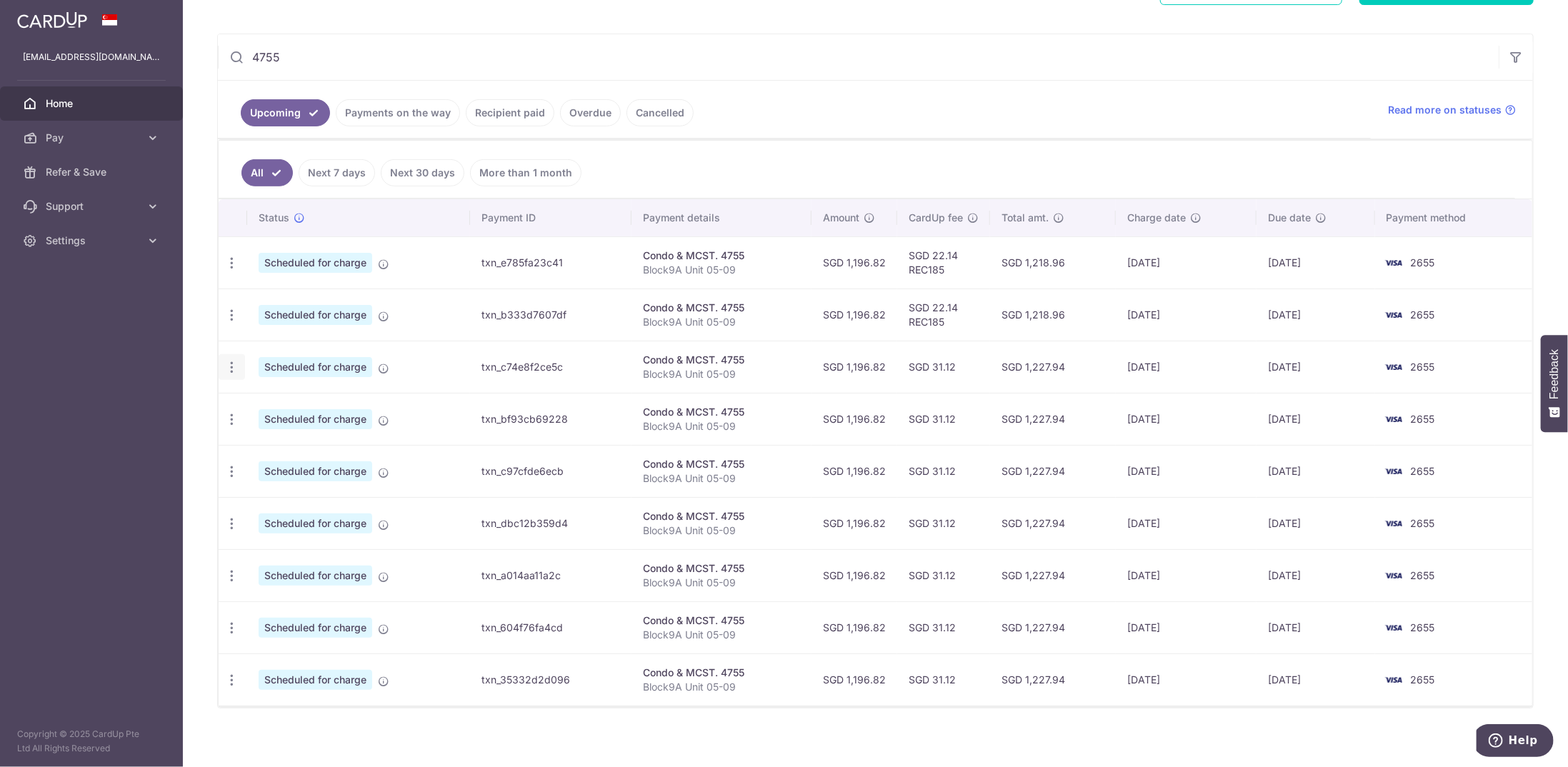
click at [226, 271] on icon "button" at bounding box center [231, 263] width 15 height 15
click at [291, 401] on span "Update payment" at bounding box center [307, 407] width 97 height 17
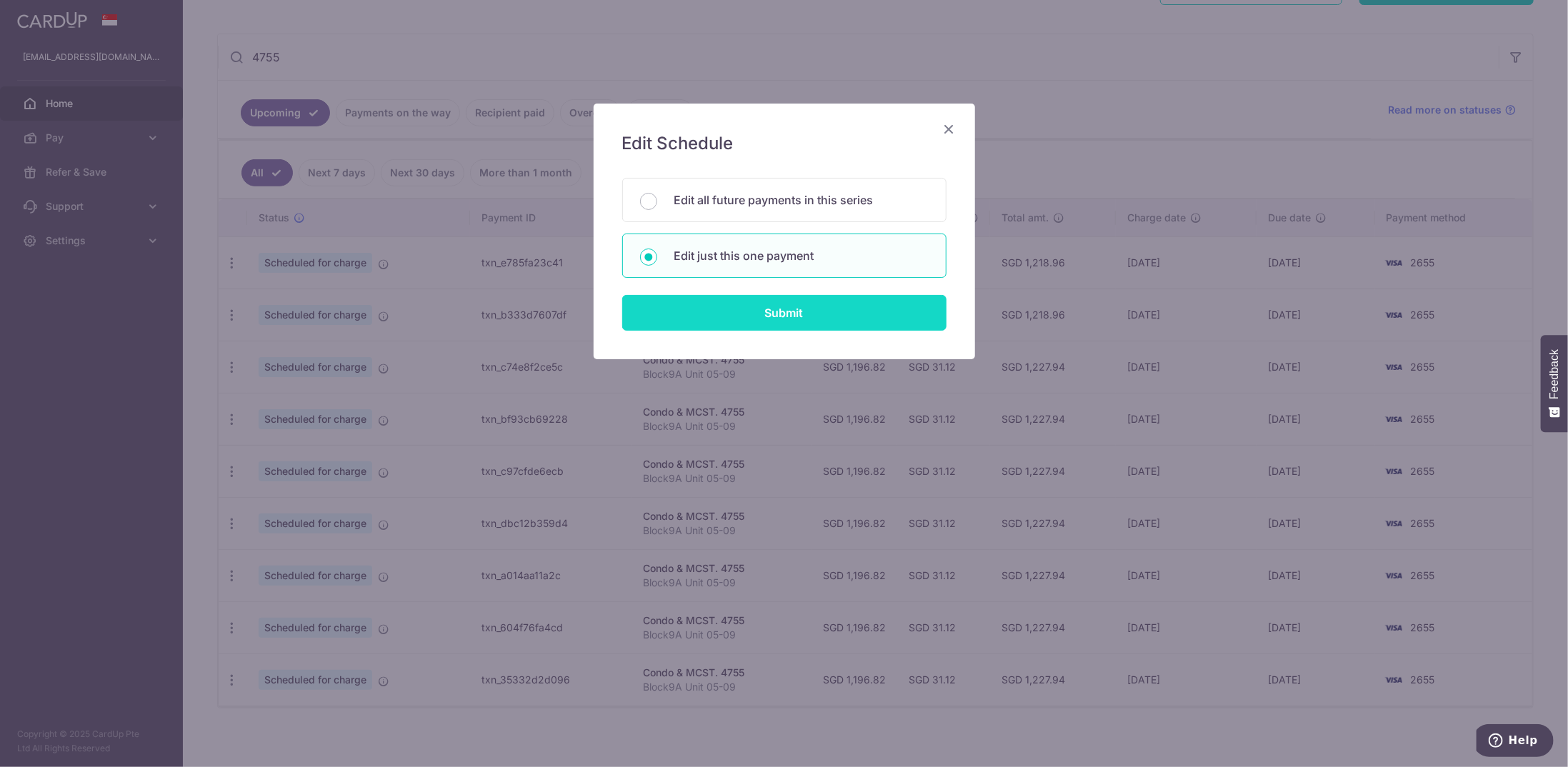
click at [692, 302] on input "Submit" at bounding box center [784, 312] width 325 height 36
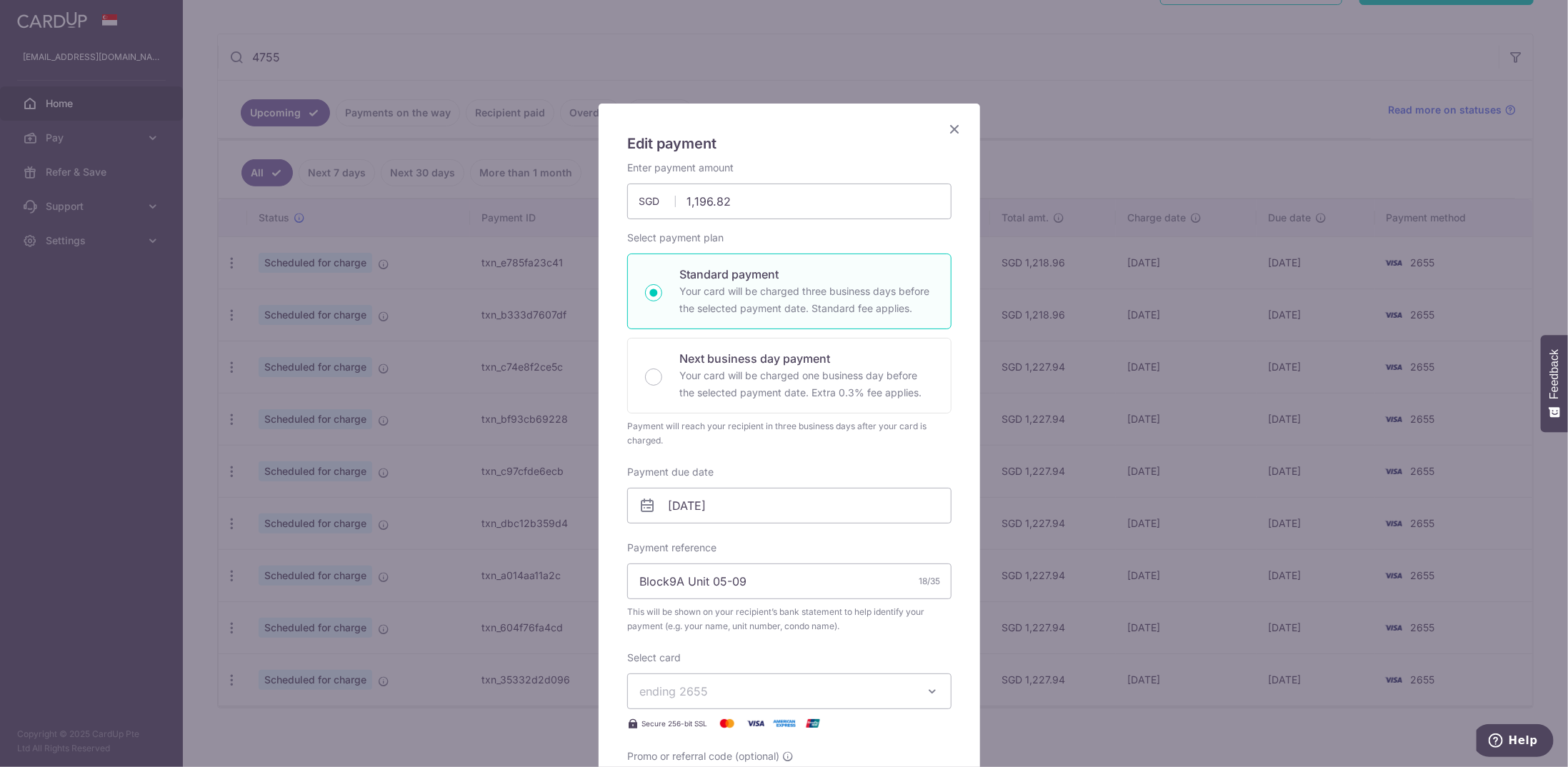
click at [686, 692] on span "ending 2655" at bounding box center [674, 691] width 69 height 14
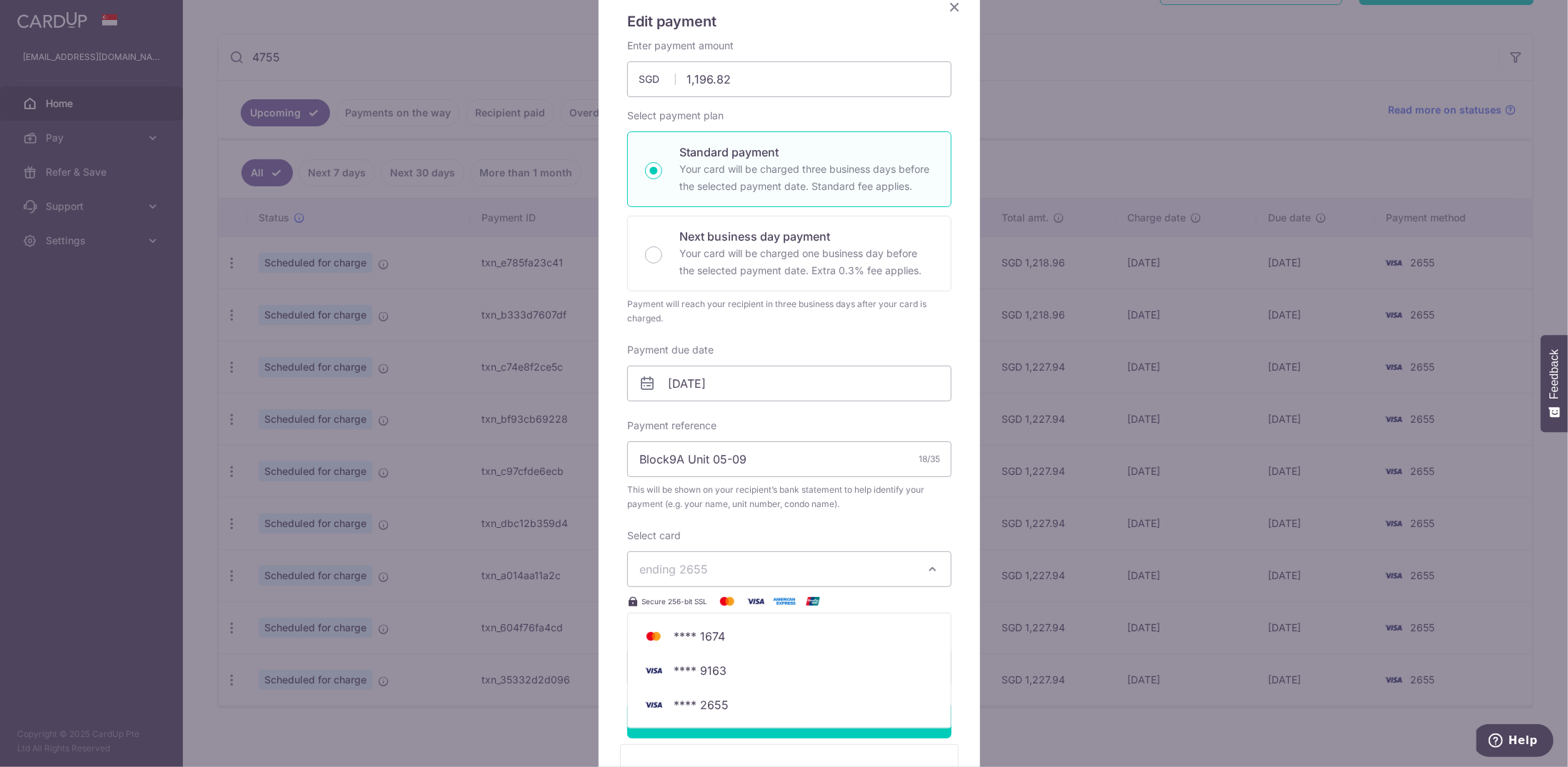
scroll to position [286, 0]
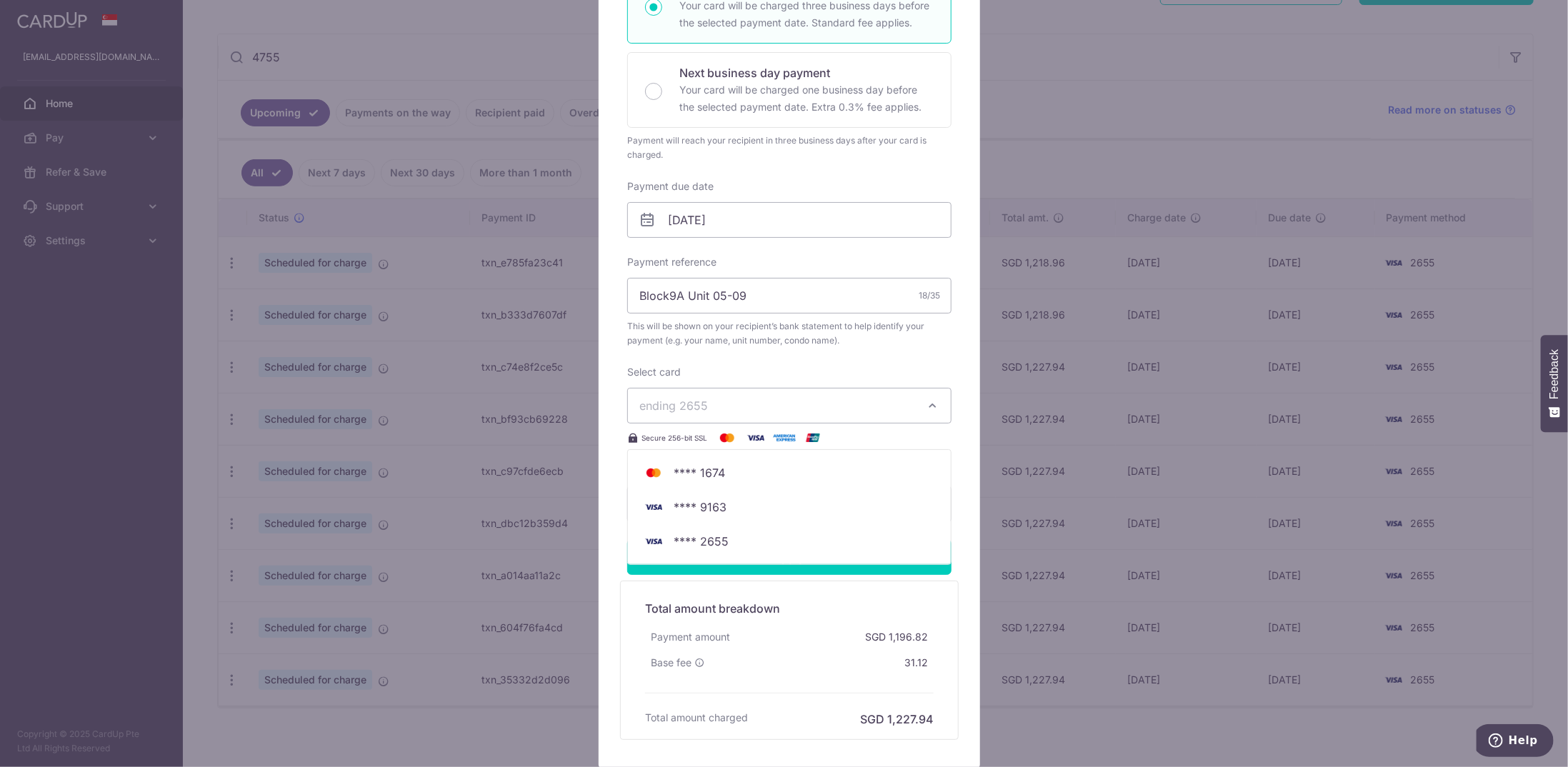
drag, startPoint x: 672, startPoint y: 668, endPoint x: 660, endPoint y: 664, distance: 12.6
click at [669, 668] on div "Base fee" at bounding box center [677, 662] width 65 height 25
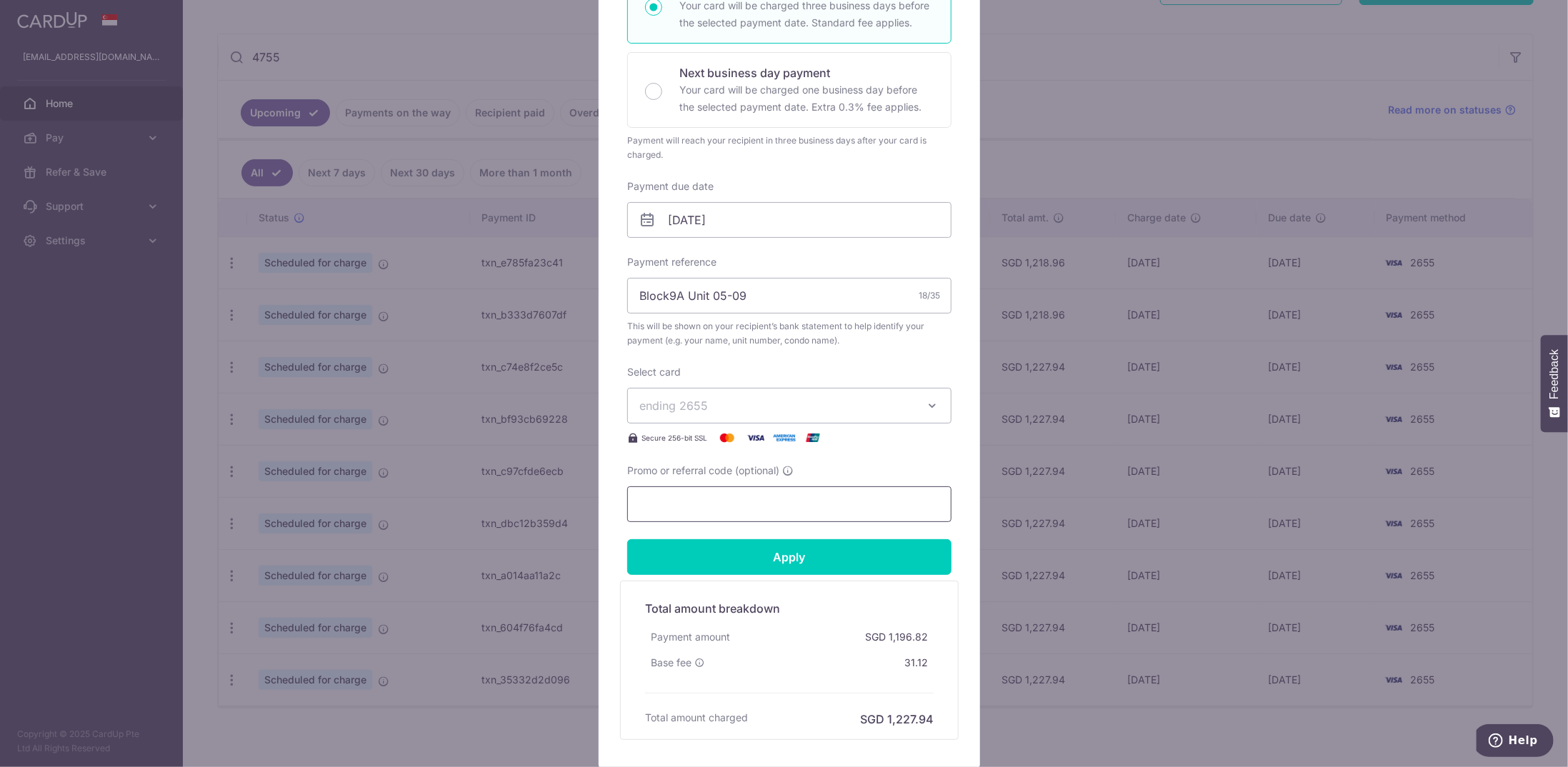
click at [687, 495] on input "Promo or referral code (optional)" at bounding box center [790, 504] width 325 height 36
type input "REC185"
click at [778, 562] on input "Apply" at bounding box center [790, 557] width 325 height 36
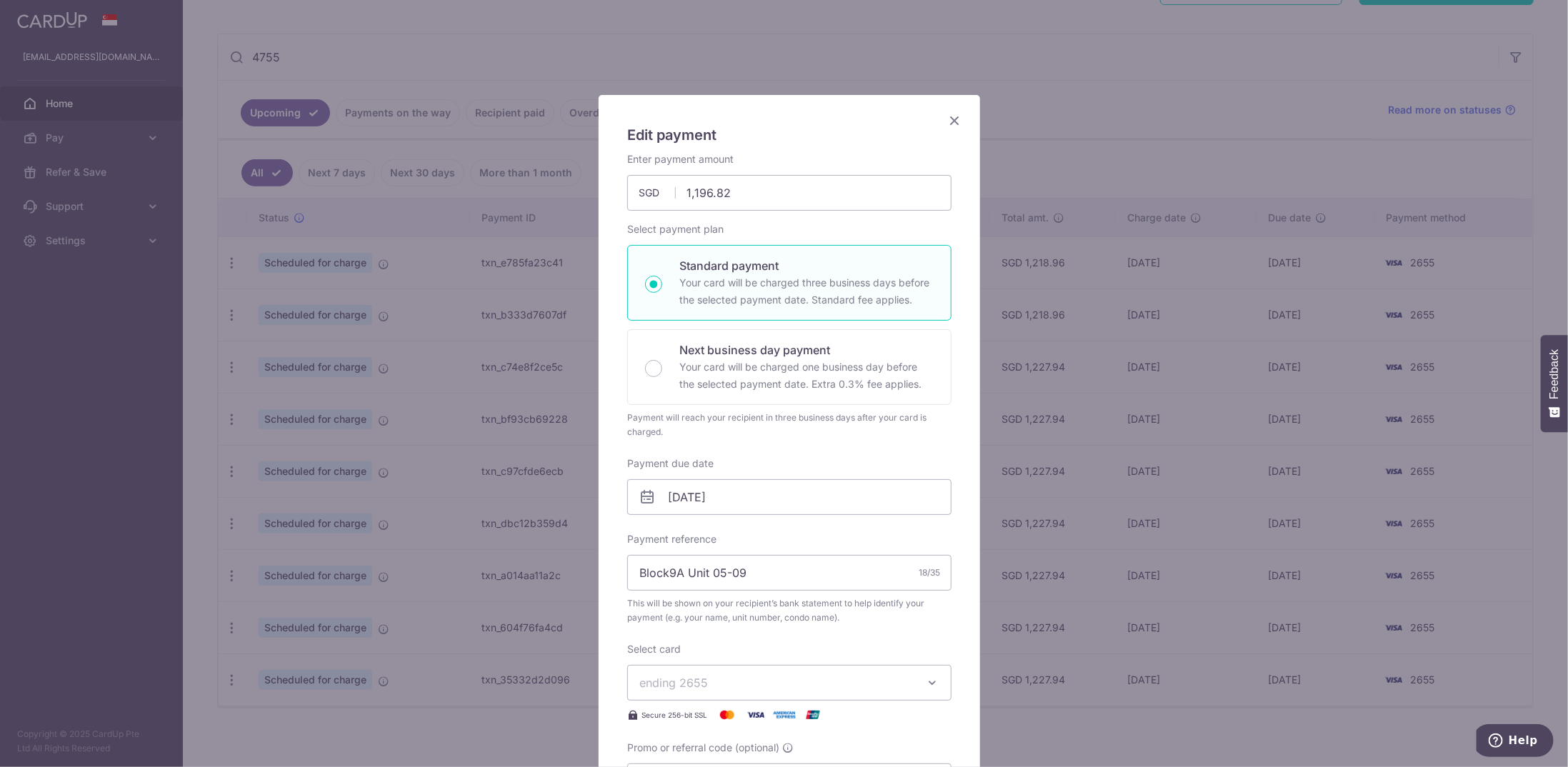
scroll to position [0, 0]
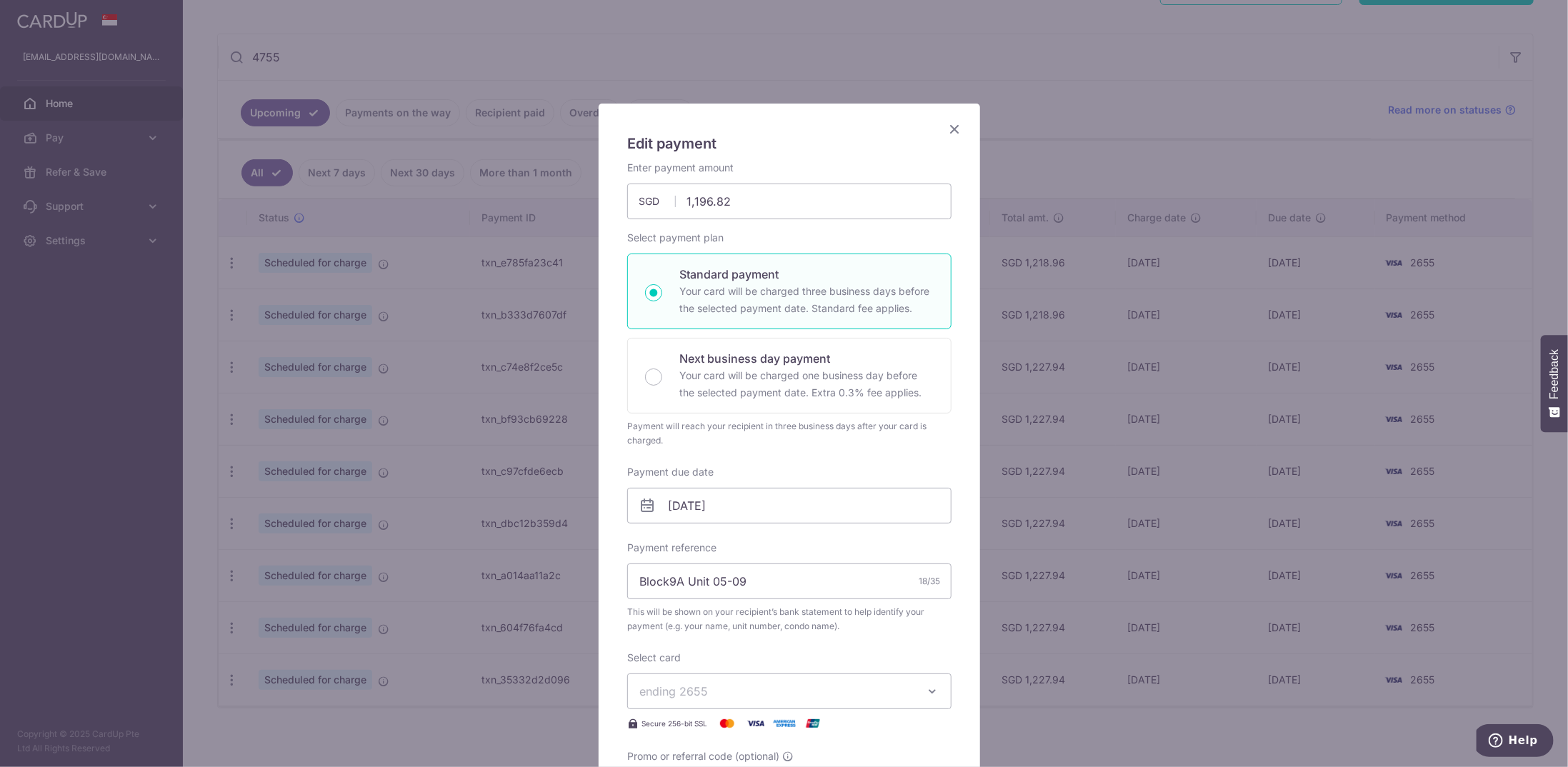
click at [950, 134] on icon "Close" at bounding box center [955, 129] width 17 height 17
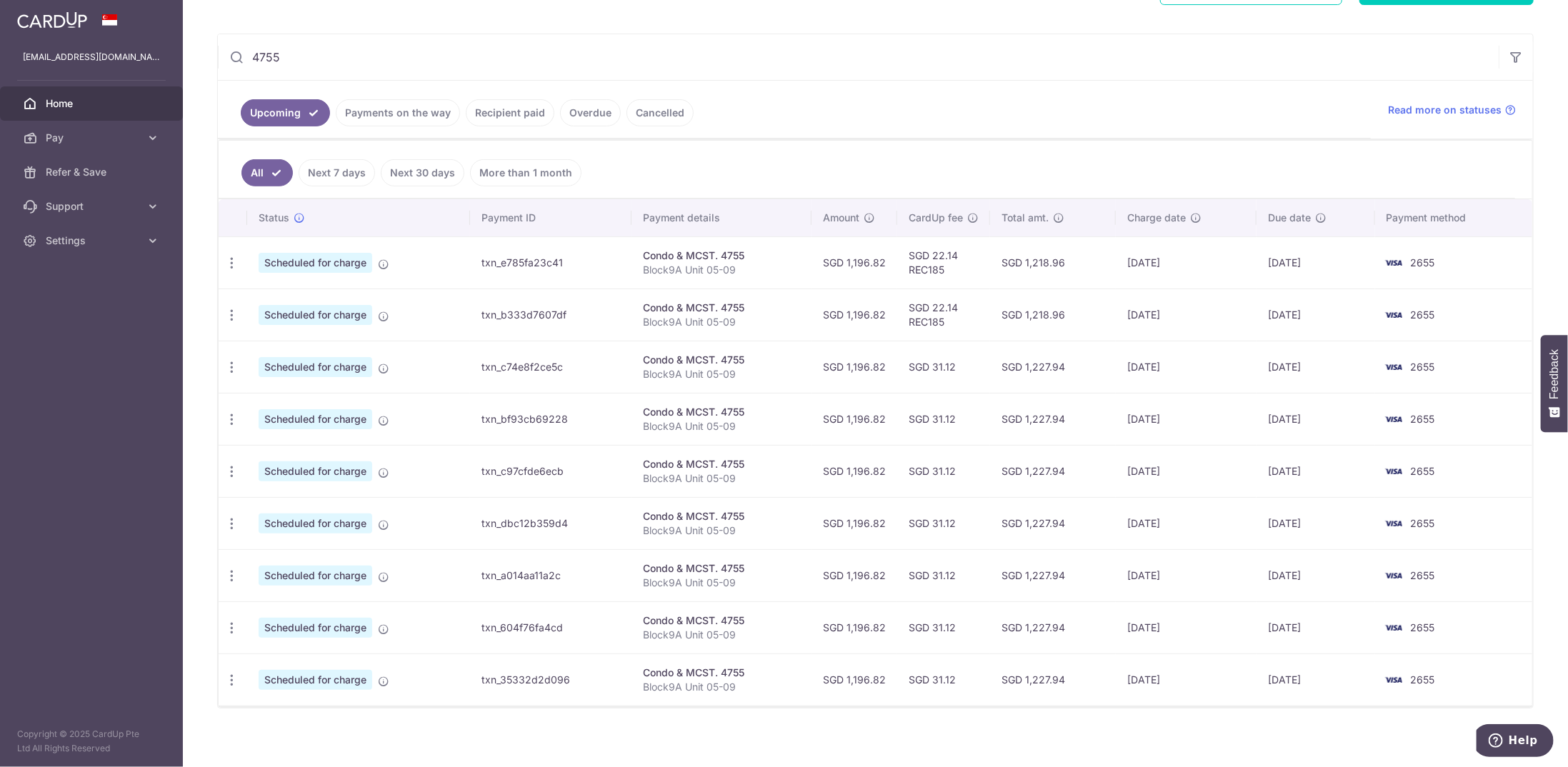
click at [955, 225] on th "CardUp fee" at bounding box center [943, 217] width 92 height 38
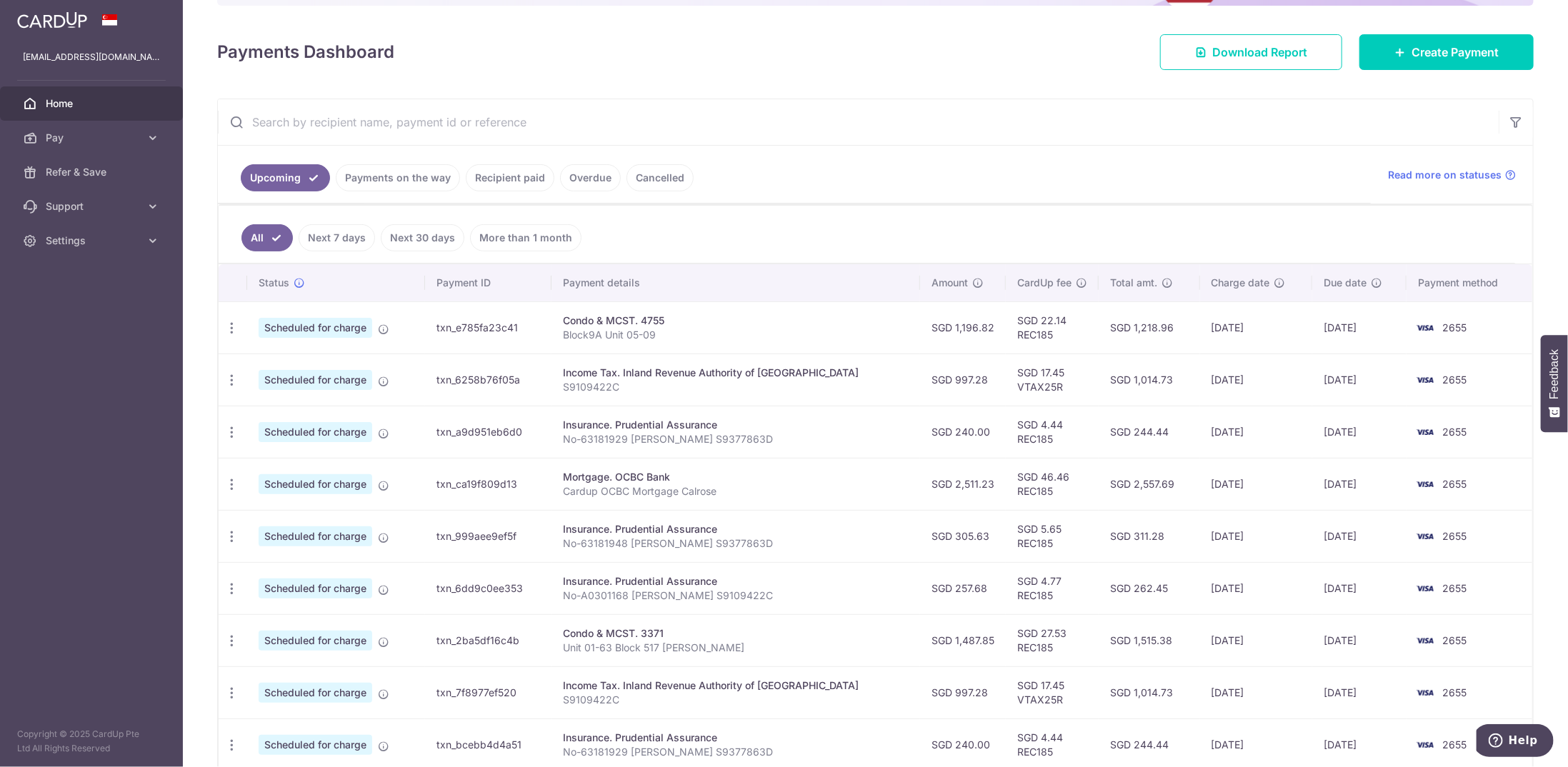
scroll to position [286, 0]
